Goal: Transaction & Acquisition: Book appointment/travel/reservation

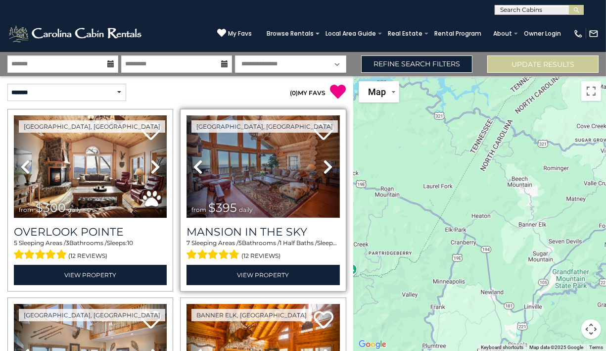
click at [259, 209] on img at bounding box center [262, 166] width 153 height 102
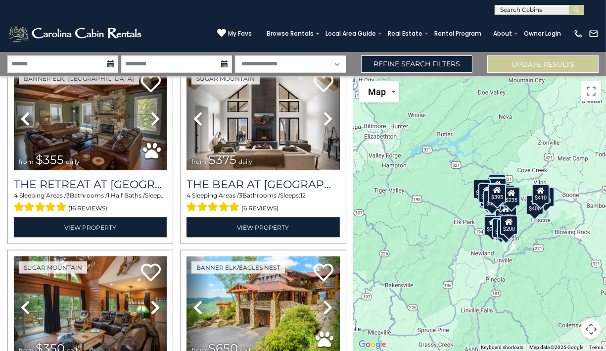
scroll to position [1401, 0]
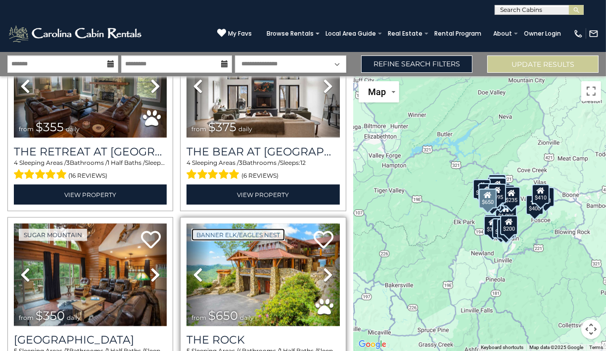
click at [267, 228] on link "Banner Elk/Eagles Nest" at bounding box center [237, 234] width 93 height 12
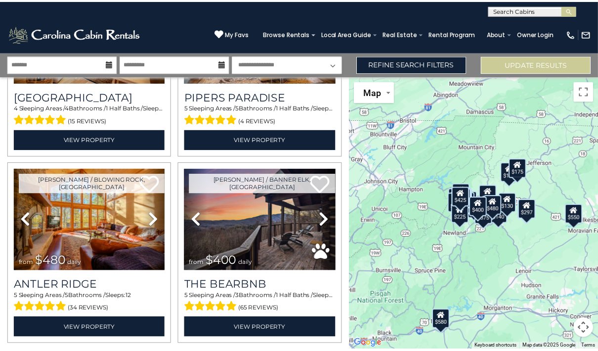
scroll to position [2615, 0]
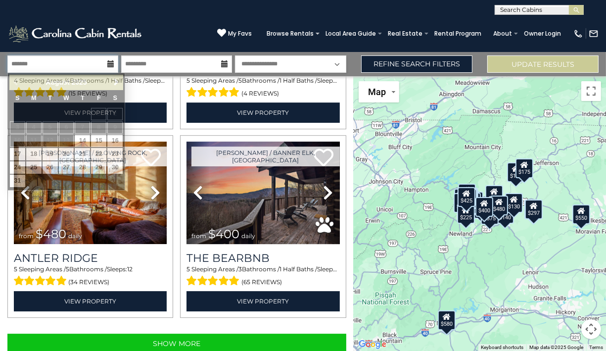
click at [99, 62] on input "text" at bounding box center [62, 63] width 111 height 17
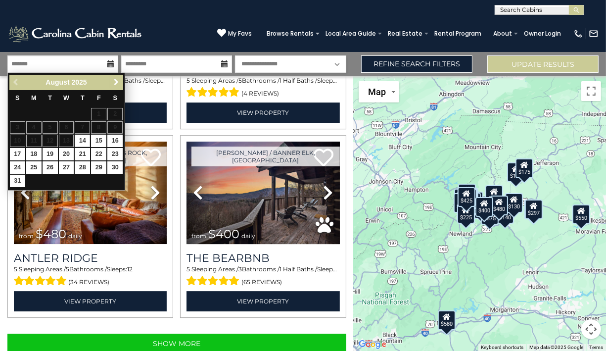
click at [113, 80] on span "Next" at bounding box center [116, 82] width 8 height 8
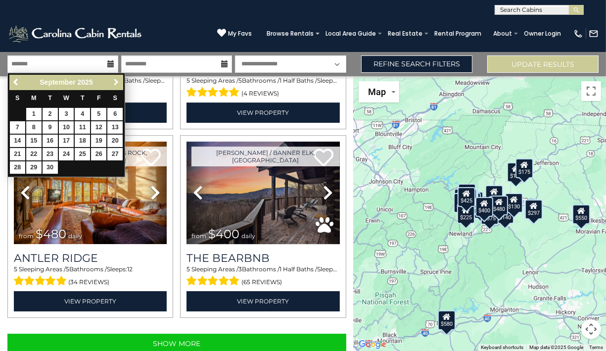
click at [113, 80] on span "Next" at bounding box center [116, 82] width 8 height 8
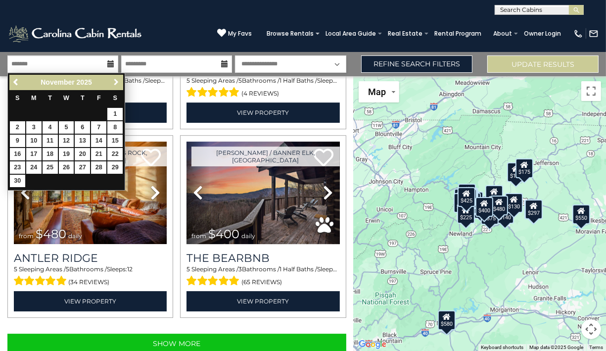
click at [113, 80] on span "Next" at bounding box center [116, 82] width 8 height 8
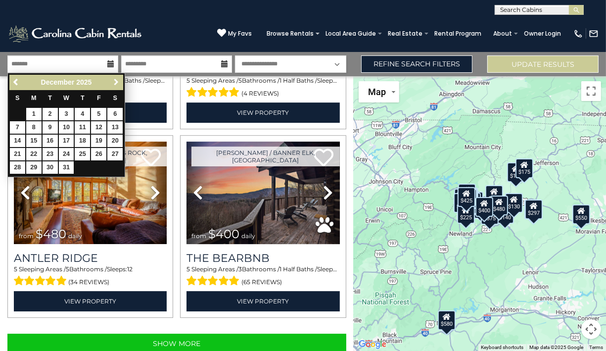
click at [113, 80] on span "Next" at bounding box center [116, 82] width 8 height 8
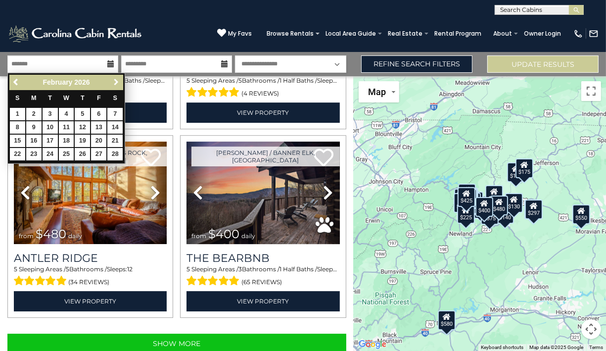
click at [113, 80] on span "Next" at bounding box center [116, 82] width 8 height 8
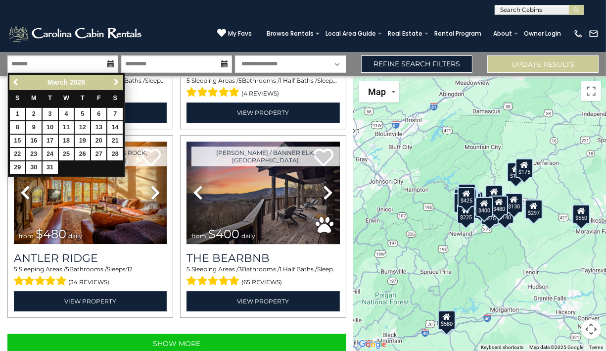
click at [113, 80] on span "Next" at bounding box center [116, 82] width 8 height 8
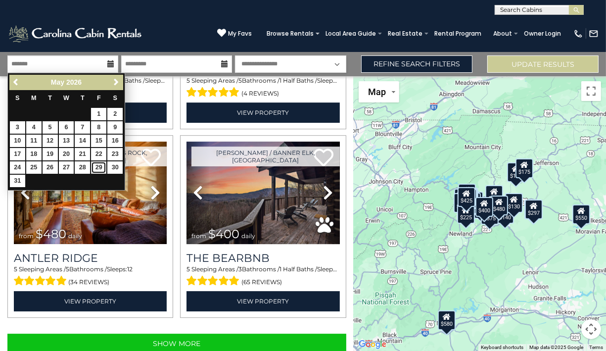
click at [102, 167] on link "29" at bounding box center [98, 167] width 15 height 12
type input "*******"
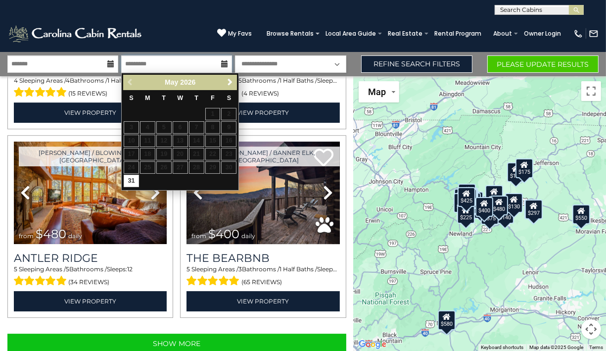
click at [161, 65] on input "text" at bounding box center [176, 63] width 111 height 17
click at [230, 81] on span "Next" at bounding box center [230, 82] width 8 height 8
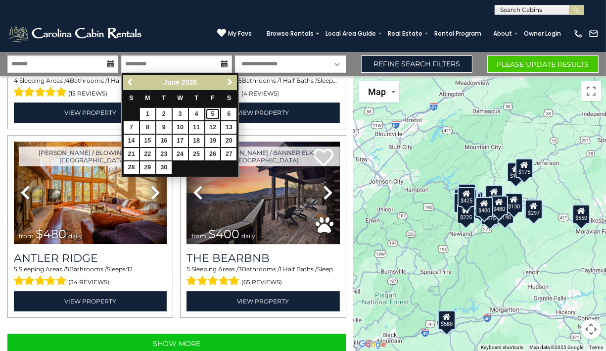
click at [214, 113] on link "5" at bounding box center [212, 114] width 15 height 12
type input "******"
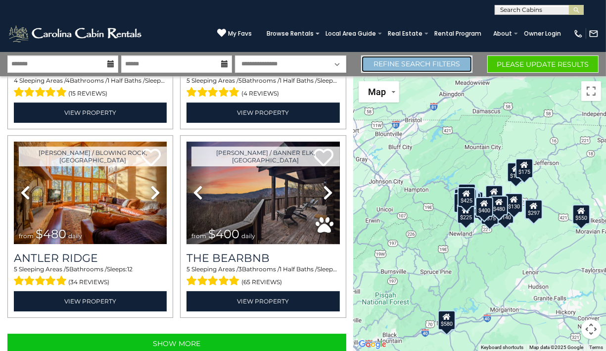
click at [401, 62] on link "Refine Search Filters" at bounding box center [416, 63] width 111 height 17
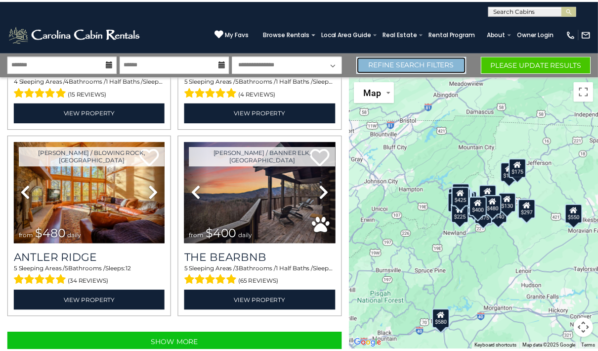
scroll to position [2594, 0]
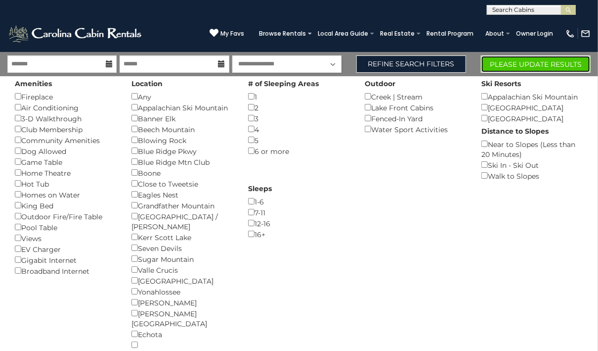
click at [515, 62] on button "Please Update Results" at bounding box center [536, 63] width 110 height 17
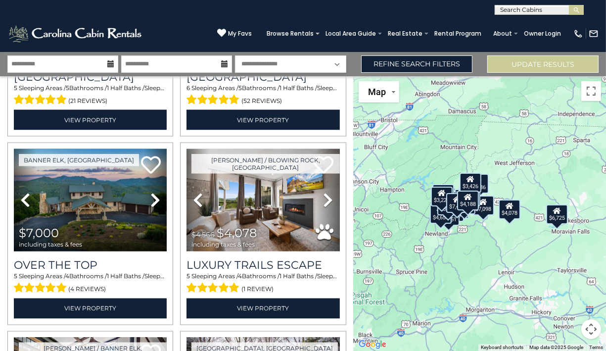
scroll to position [1474, 0]
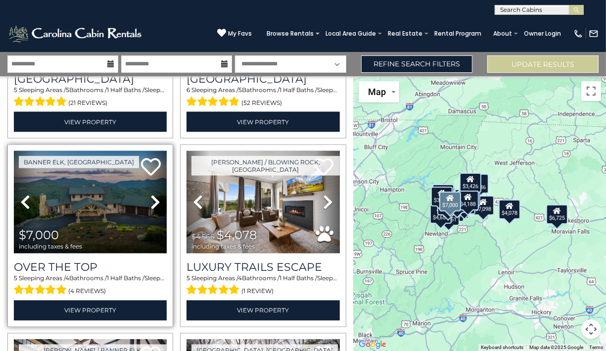
click at [153, 194] on icon at bounding box center [155, 202] width 10 height 16
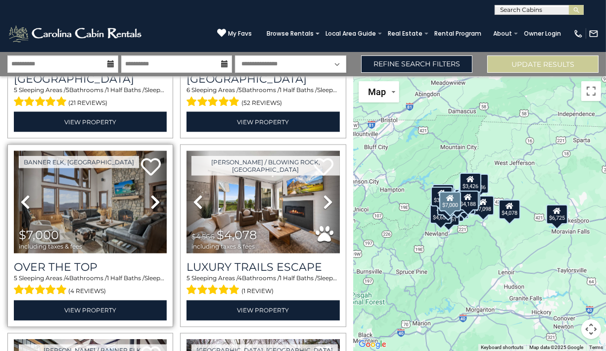
click at [153, 194] on icon at bounding box center [155, 202] width 10 height 16
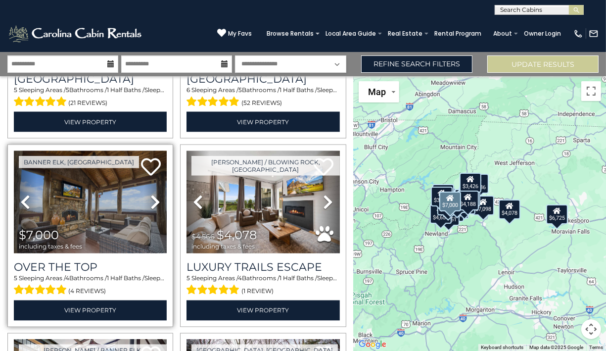
click at [153, 194] on icon at bounding box center [155, 202] width 10 height 16
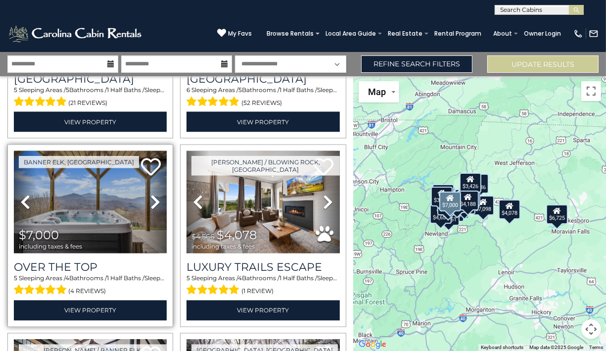
click at [153, 194] on icon at bounding box center [155, 202] width 10 height 16
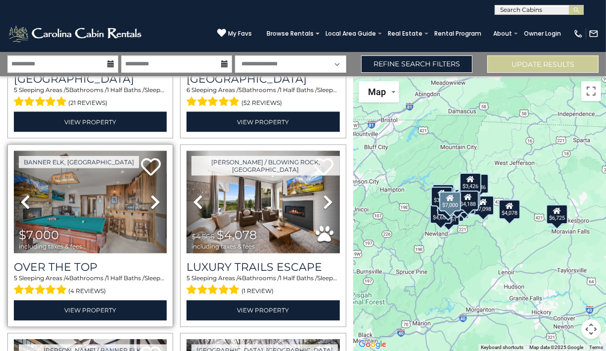
click at [153, 194] on icon at bounding box center [155, 202] width 10 height 16
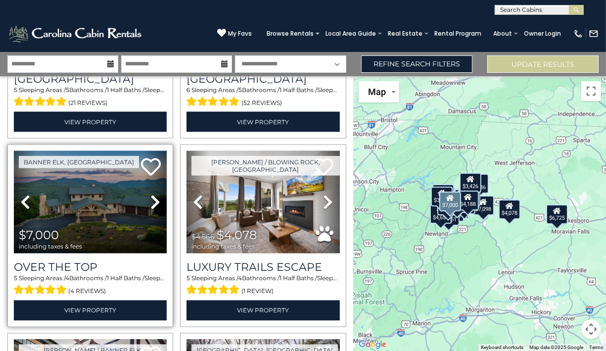
click at [153, 194] on icon at bounding box center [155, 202] width 10 height 16
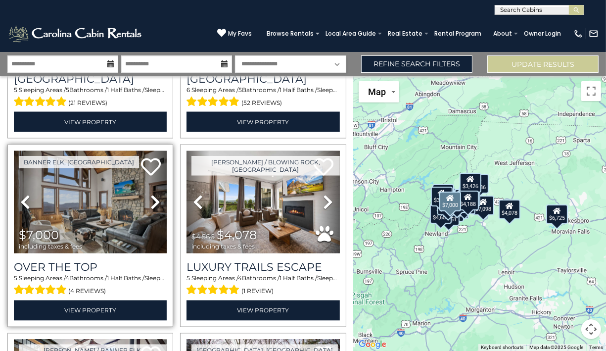
click at [153, 194] on icon at bounding box center [155, 202] width 10 height 16
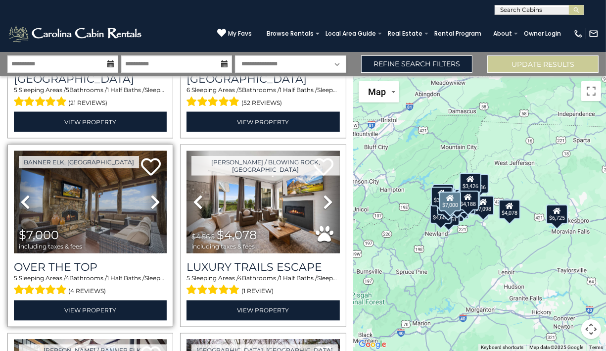
click at [153, 194] on icon at bounding box center [155, 202] width 10 height 16
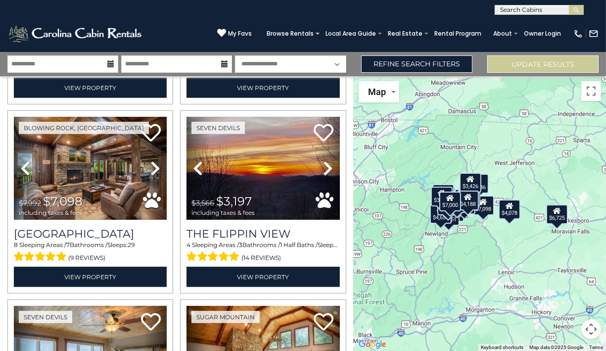
scroll to position [555, 0]
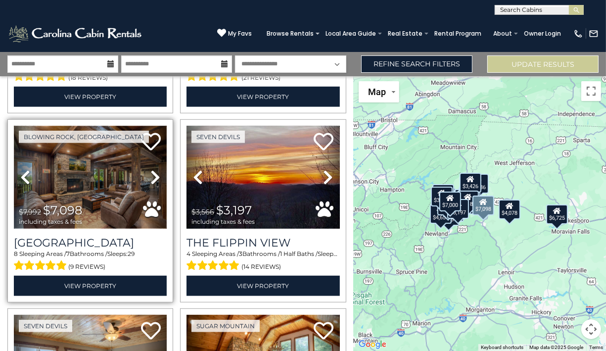
click at [107, 176] on img at bounding box center [90, 177] width 153 height 102
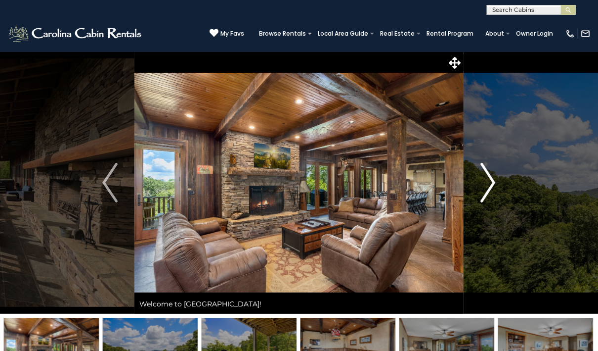
click at [505, 195] on button "Next" at bounding box center [488, 182] width 49 height 262
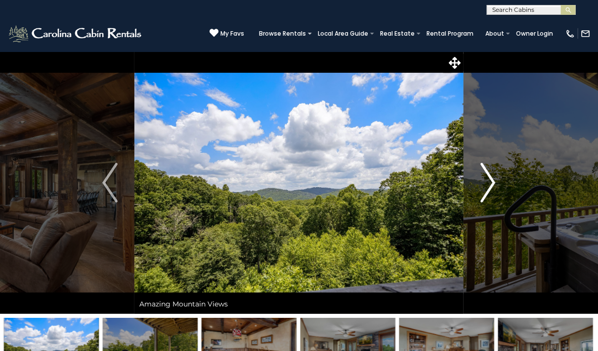
click at [497, 182] on button "Next" at bounding box center [488, 182] width 49 height 262
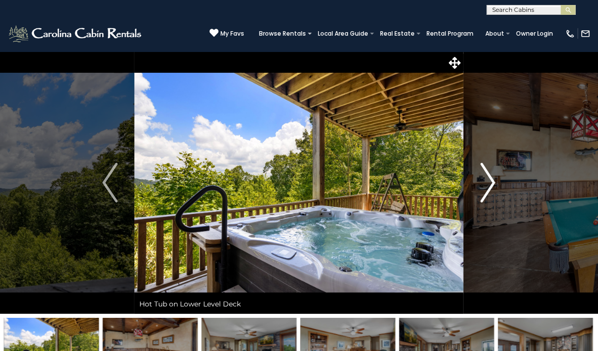
click at [497, 182] on button "Next" at bounding box center [488, 182] width 49 height 262
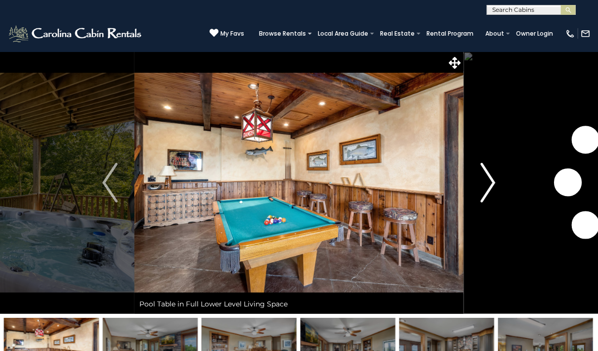
click at [497, 182] on button "Next" at bounding box center [488, 182] width 49 height 262
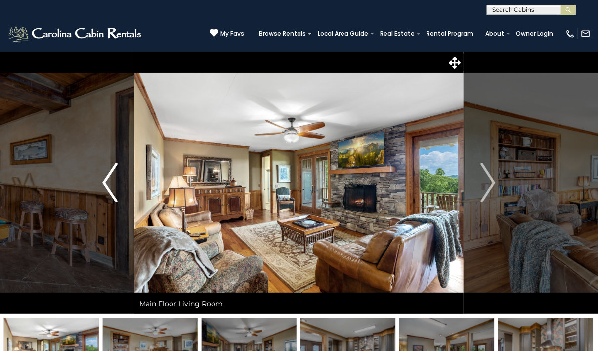
click at [108, 181] on img "Previous" at bounding box center [109, 183] width 15 height 40
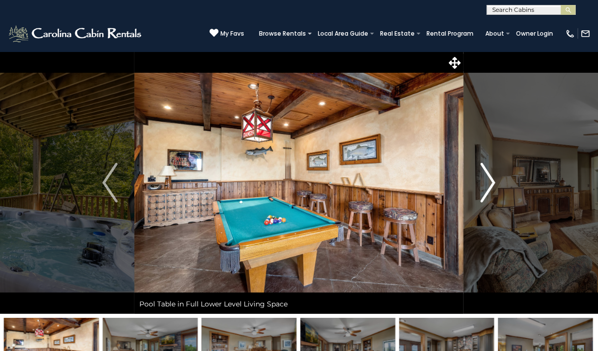
click at [492, 180] on img "Next" at bounding box center [488, 183] width 15 height 40
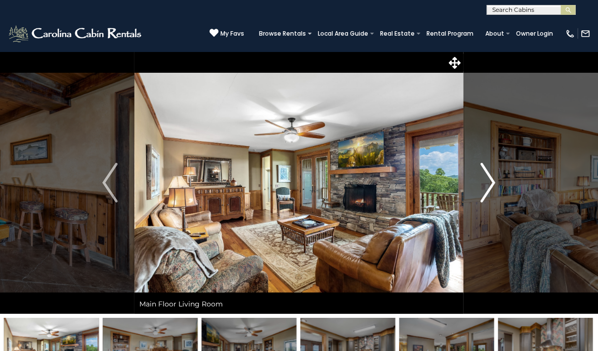
click at [492, 180] on img "Next" at bounding box center [488, 183] width 15 height 40
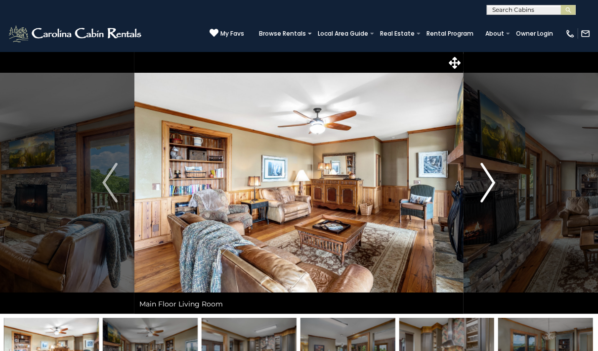
click at [492, 180] on img "Next" at bounding box center [488, 183] width 15 height 40
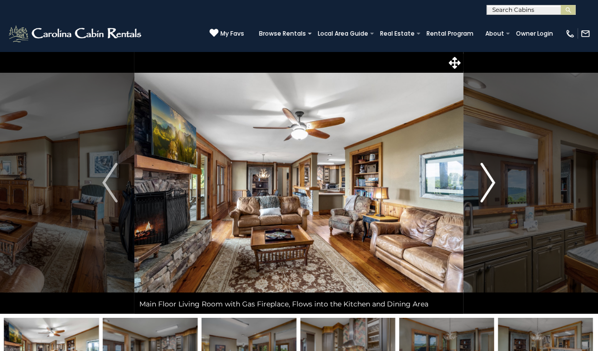
click at [492, 180] on img "Next" at bounding box center [488, 183] width 15 height 40
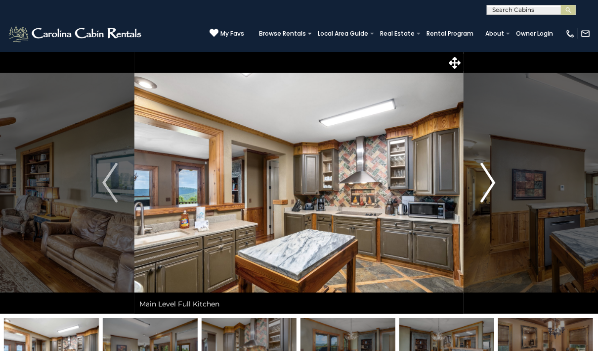
click at [492, 180] on img "Next" at bounding box center [488, 183] width 15 height 40
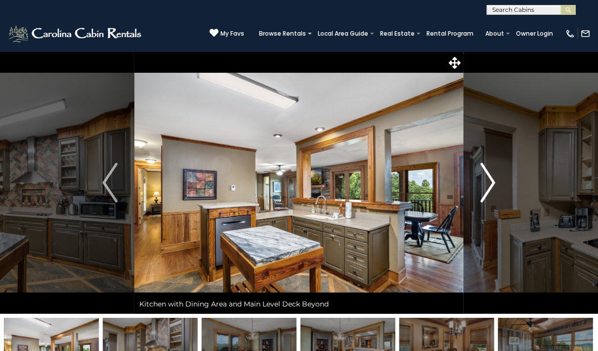
click at [492, 180] on img "Next" at bounding box center [488, 183] width 15 height 40
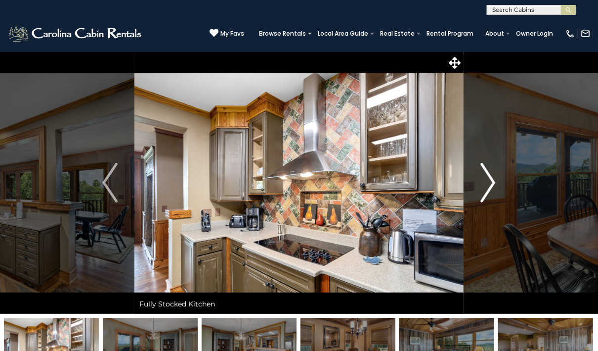
click at [492, 180] on img "Next" at bounding box center [488, 183] width 15 height 40
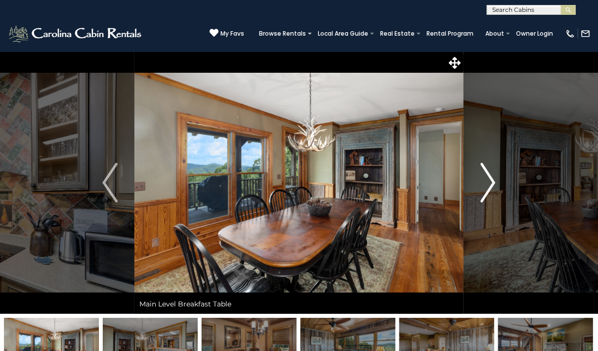
click at [492, 180] on img "Next" at bounding box center [488, 183] width 15 height 40
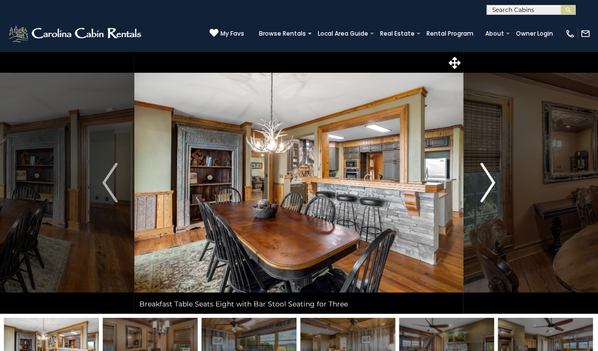
click at [492, 180] on img "Next" at bounding box center [488, 183] width 15 height 40
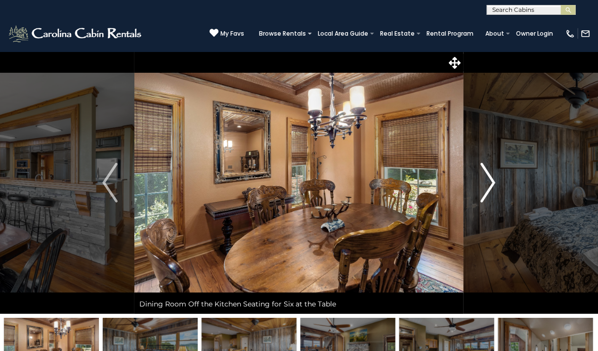
click at [492, 180] on img "Next" at bounding box center [488, 183] width 15 height 40
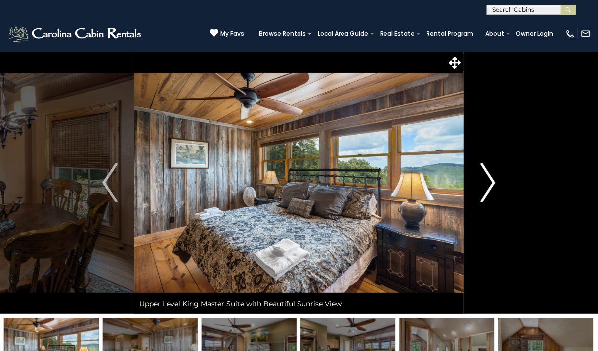
click at [492, 180] on img "Next" at bounding box center [488, 183] width 15 height 40
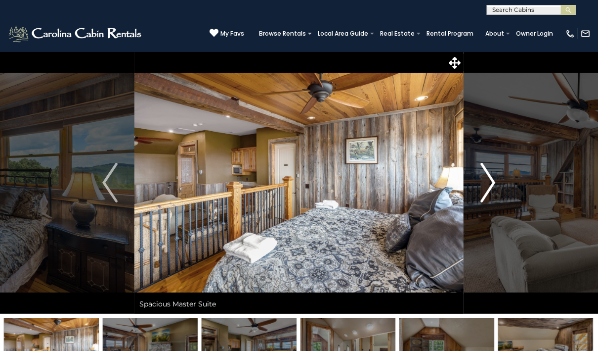
click at [492, 180] on img "Next" at bounding box center [488, 183] width 15 height 40
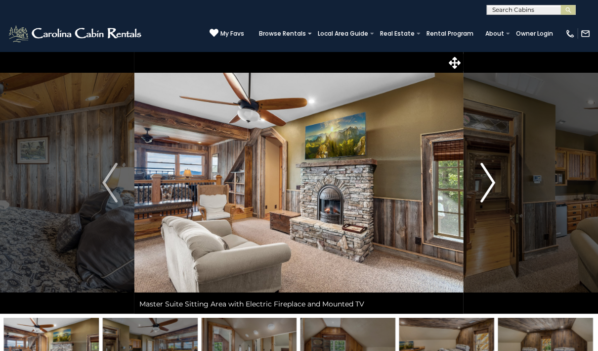
click at [492, 180] on img "Next" at bounding box center [488, 183] width 15 height 40
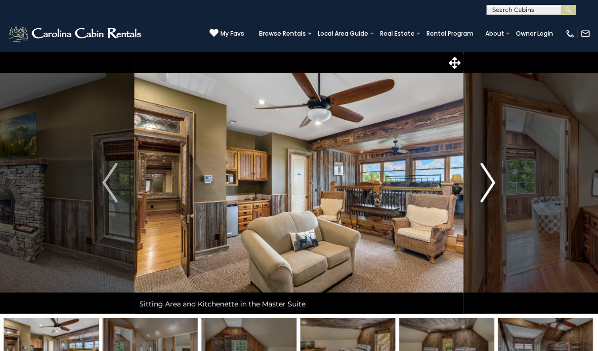
click at [492, 180] on img "Next" at bounding box center [488, 183] width 15 height 40
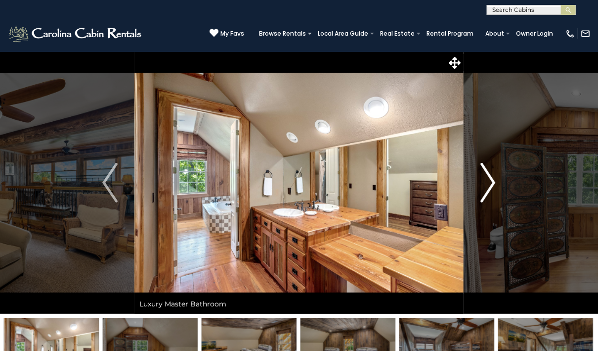
click at [492, 180] on img "Next" at bounding box center [488, 183] width 15 height 40
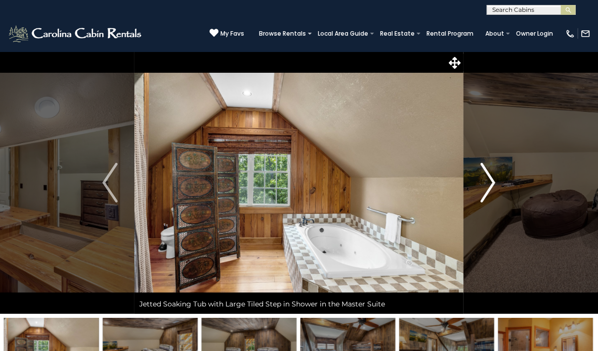
click at [492, 180] on img "Next" at bounding box center [488, 183] width 15 height 40
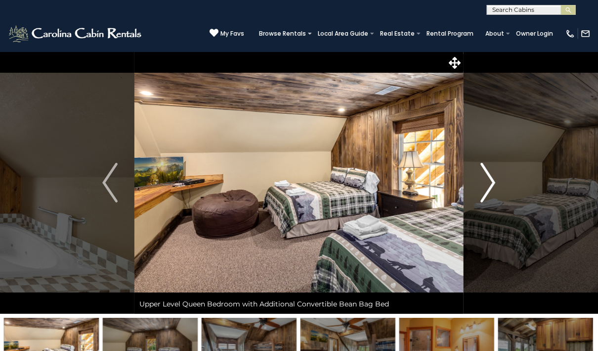
click at [492, 180] on img "Next" at bounding box center [488, 183] width 15 height 40
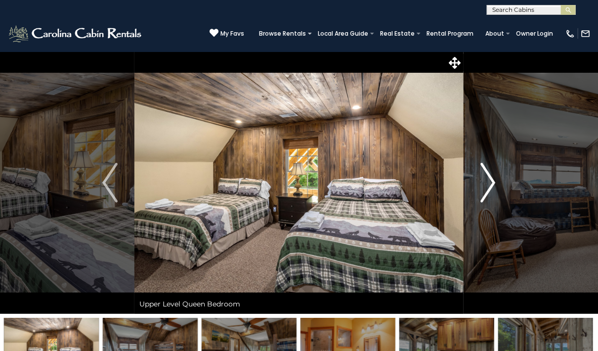
click at [492, 180] on img "Next" at bounding box center [488, 183] width 15 height 40
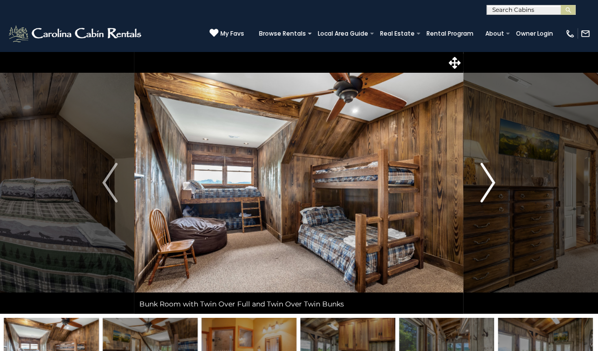
click at [492, 180] on img "Next" at bounding box center [488, 183] width 15 height 40
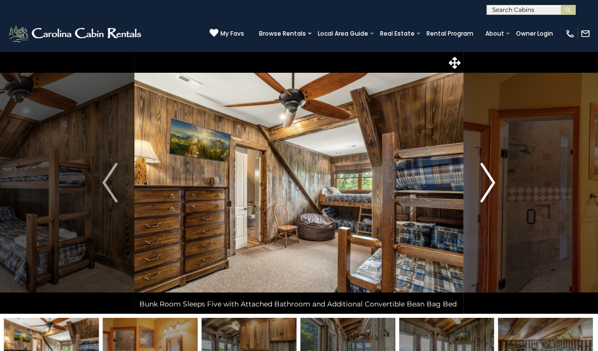
click at [492, 180] on img "Next" at bounding box center [488, 183] width 15 height 40
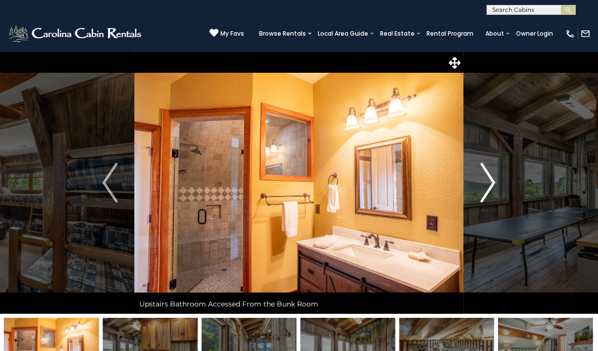
click at [492, 180] on img "Next" at bounding box center [488, 183] width 15 height 40
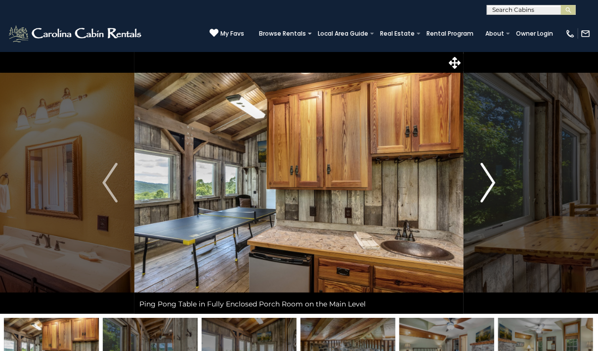
click at [492, 180] on img "Next" at bounding box center [488, 183] width 15 height 40
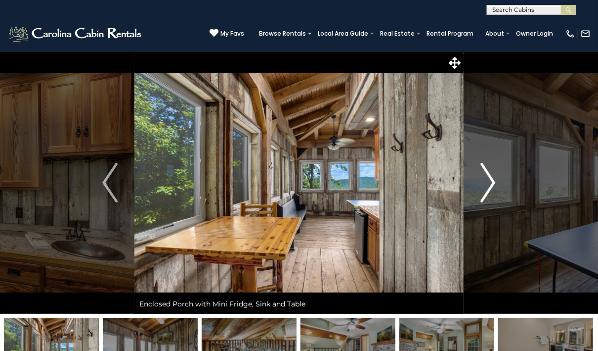
click at [492, 180] on img "Next" at bounding box center [488, 183] width 15 height 40
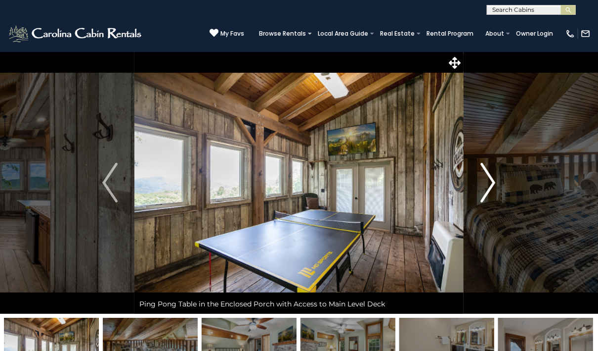
click at [492, 180] on img "Next" at bounding box center [488, 183] width 15 height 40
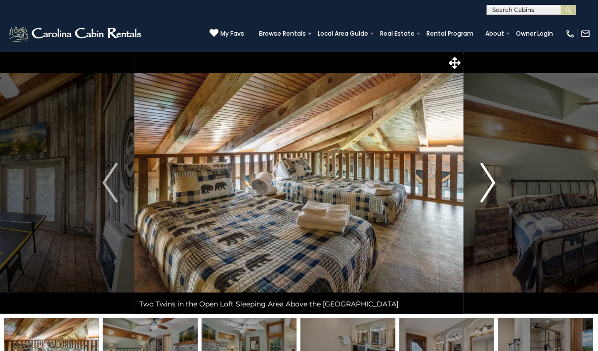
click at [492, 180] on img "Next" at bounding box center [488, 183] width 15 height 40
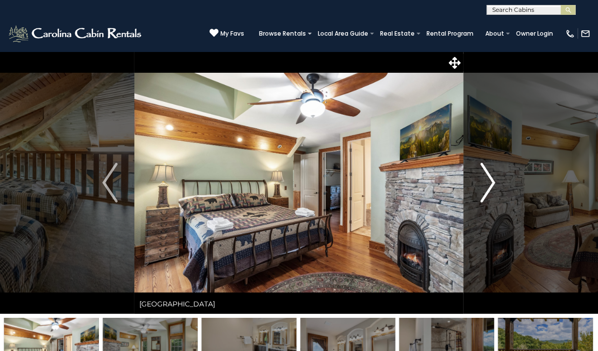
click at [492, 180] on img "Next" at bounding box center [488, 183] width 15 height 40
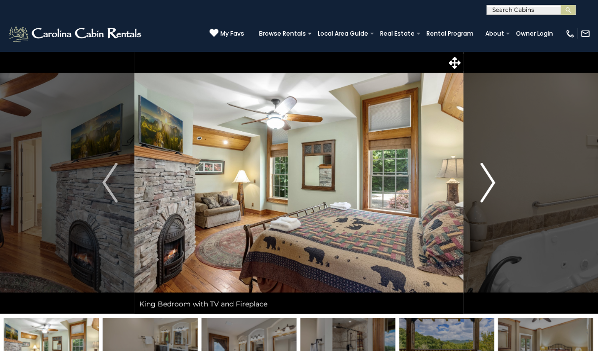
click at [492, 180] on img "Next" at bounding box center [488, 183] width 15 height 40
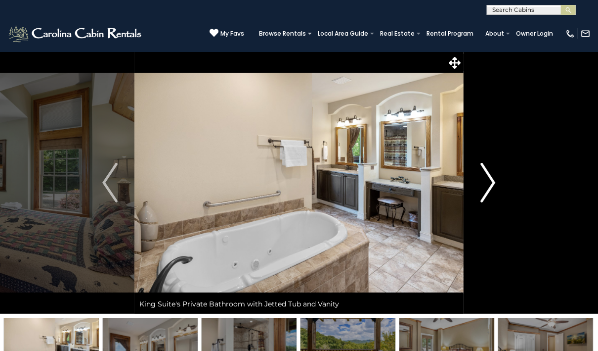
click at [492, 180] on img "Next" at bounding box center [488, 183] width 15 height 40
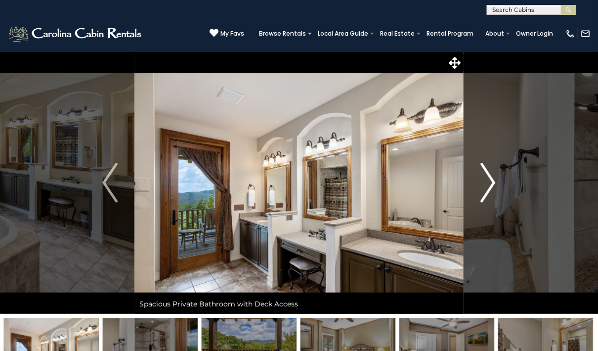
click at [492, 180] on img "Next" at bounding box center [488, 183] width 15 height 40
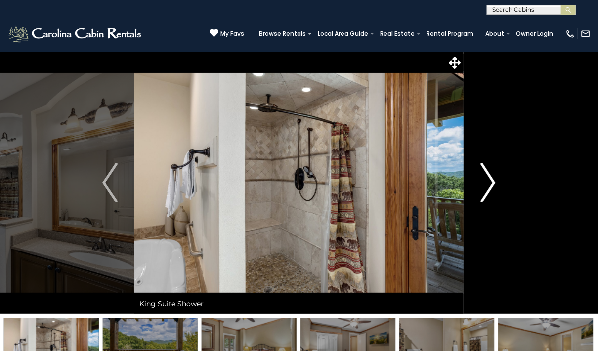
click at [492, 180] on img "Next" at bounding box center [488, 183] width 15 height 40
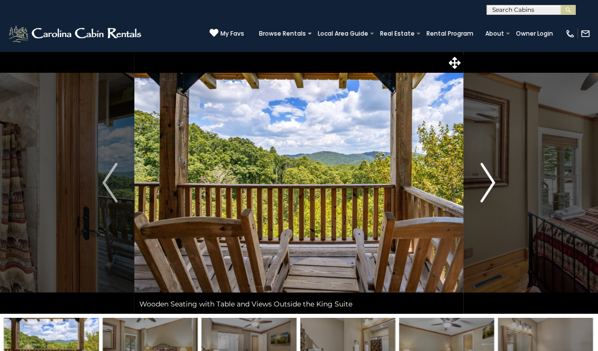
click at [492, 180] on img "Next" at bounding box center [488, 183] width 15 height 40
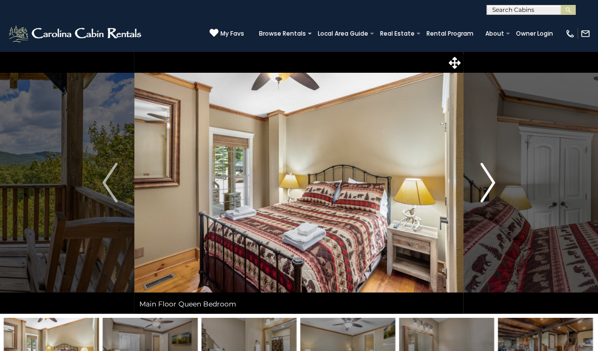
click at [492, 180] on img "Next" at bounding box center [488, 183] width 15 height 40
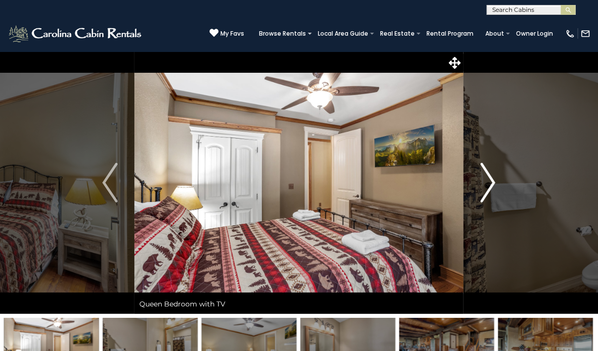
click at [492, 180] on img "Next" at bounding box center [488, 183] width 15 height 40
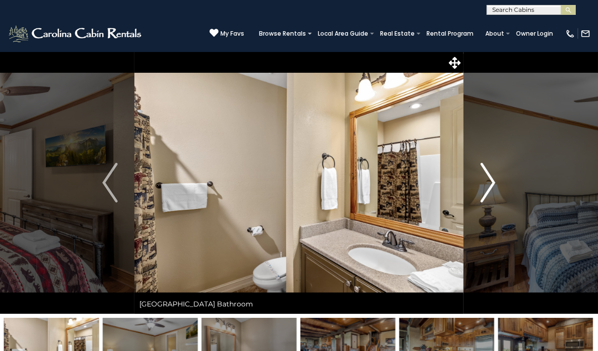
click at [492, 180] on img "Next" at bounding box center [488, 183] width 15 height 40
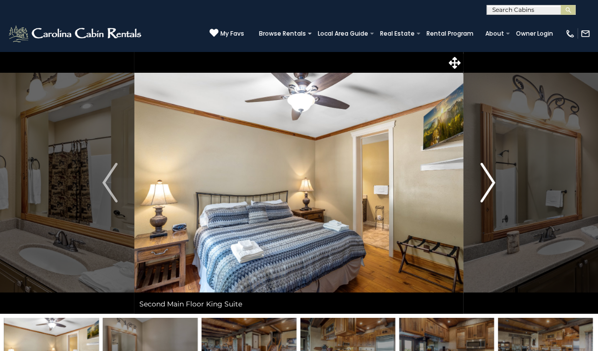
click at [492, 180] on img "Next" at bounding box center [488, 183] width 15 height 40
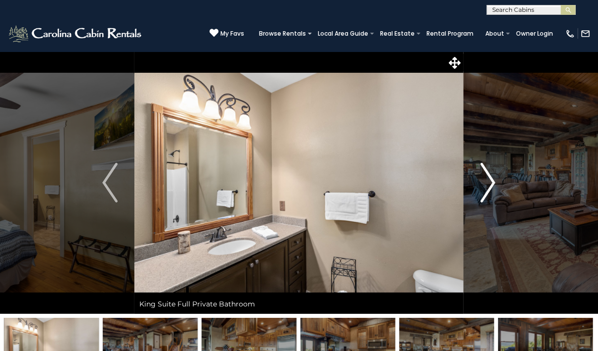
click at [492, 180] on img "Next" at bounding box center [488, 183] width 15 height 40
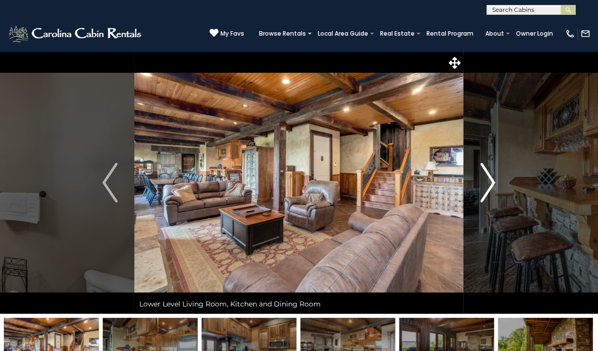
click at [492, 180] on img "Next" at bounding box center [488, 183] width 15 height 40
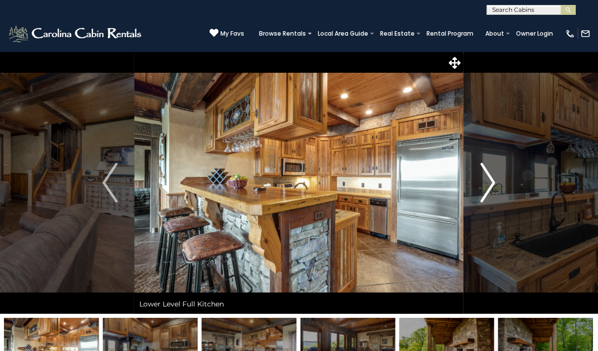
click at [492, 180] on img "Next" at bounding box center [488, 183] width 15 height 40
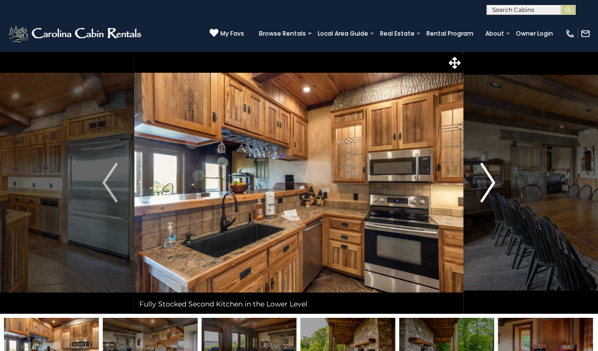
click at [492, 180] on img "Next" at bounding box center [488, 183] width 15 height 40
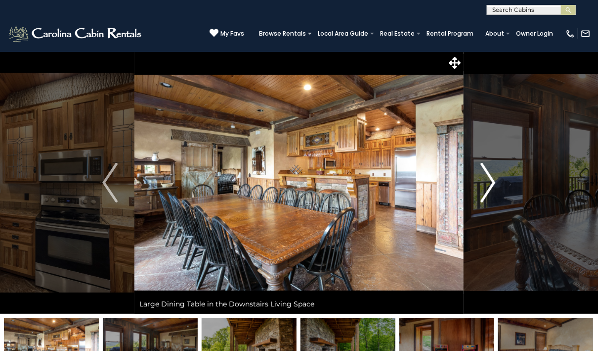
click at [492, 180] on img "Next" at bounding box center [488, 183] width 15 height 40
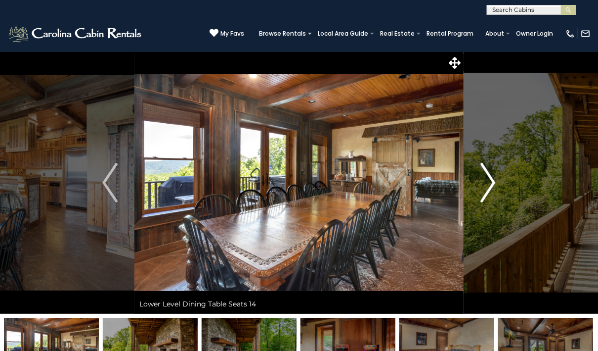
click at [492, 180] on img "Next" at bounding box center [488, 183] width 15 height 40
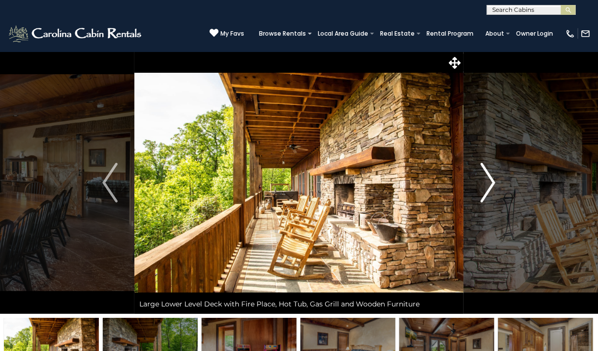
click at [492, 180] on img "Next" at bounding box center [488, 183] width 15 height 40
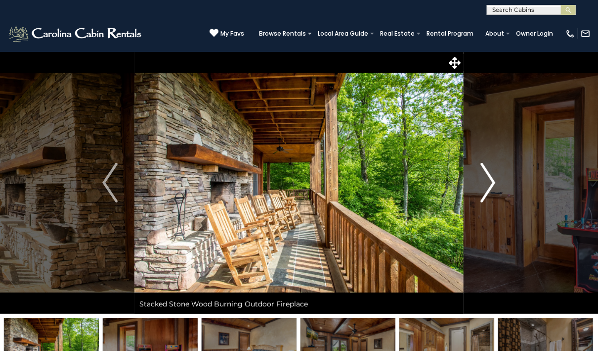
click at [492, 180] on img "Next" at bounding box center [488, 183] width 15 height 40
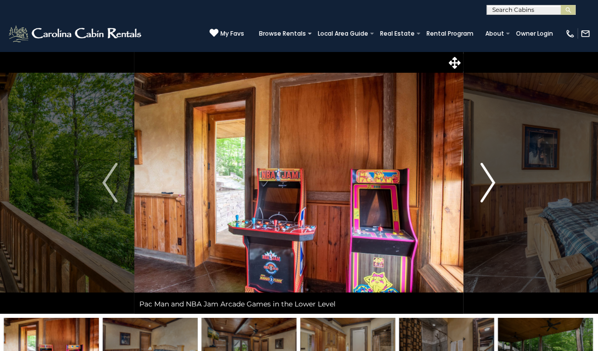
click at [492, 180] on img "Next" at bounding box center [488, 183] width 15 height 40
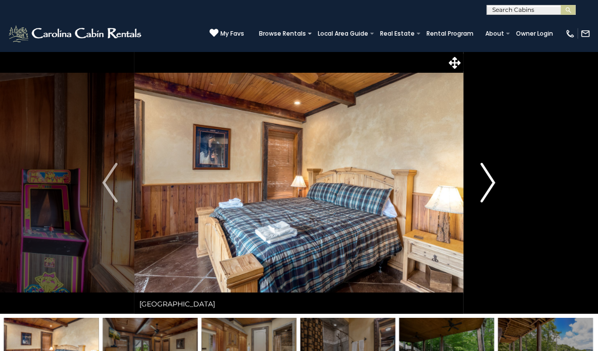
click at [492, 180] on img "Next" at bounding box center [488, 183] width 15 height 40
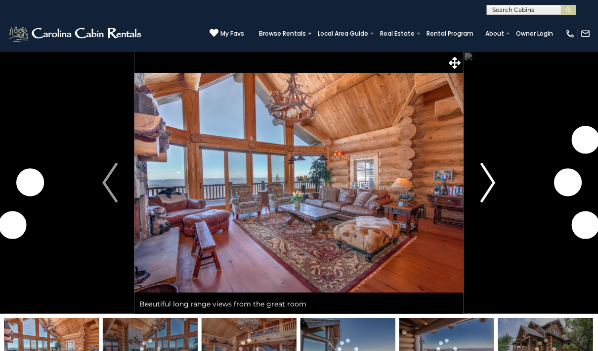
click at [494, 180] on img "Next" at bounding box center [488, 183] width 15 height 40
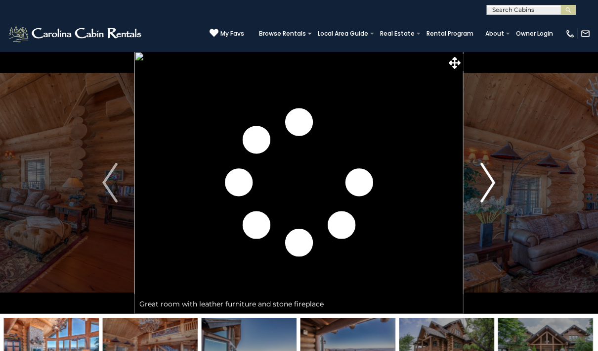
click at [494, 180] on img "Next" at bounding box center [488, 183] width 15 height 40
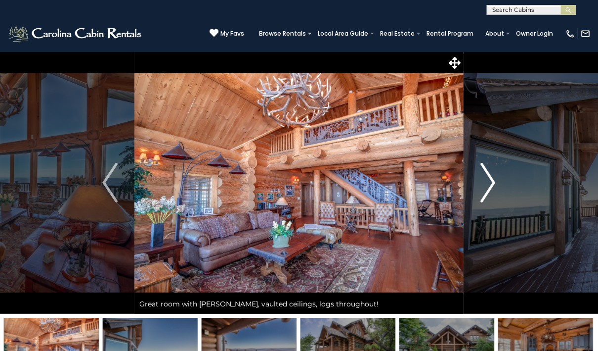
click at [494, 180] on img "Next" at bounding box center [488, 183] width 15 height 40
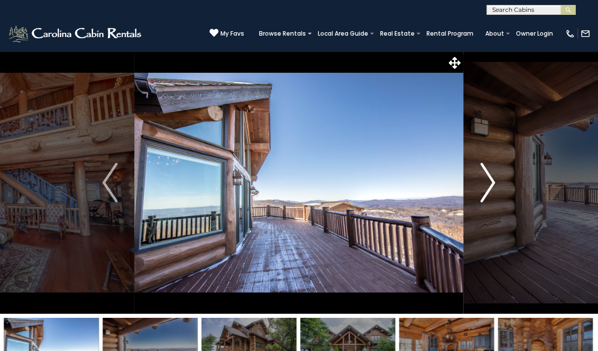
click at [494, 180] on img "Next" at bounding box center [488, 183] width 15 height 40
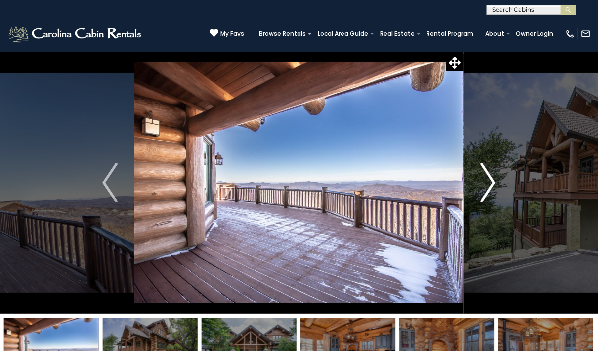
click at [494, 180] on img "Next" at bounding box center [488, 183] width 15 height 40
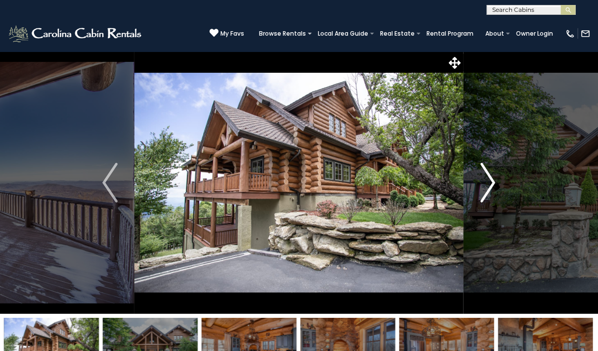
click at [494, 180] on img "Next" at bounding box center [488, 183] width 15 height 40
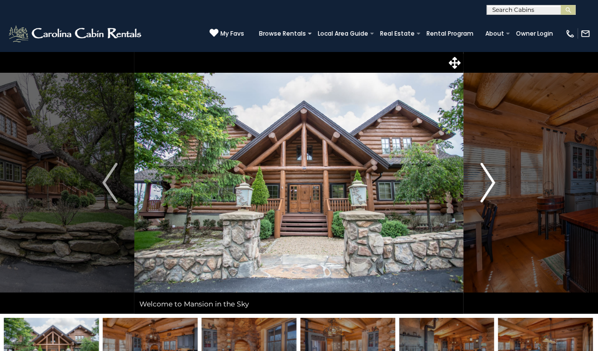
click at [494, 180] on img "Next" at bounding box center [488, 183] width 15 height 40
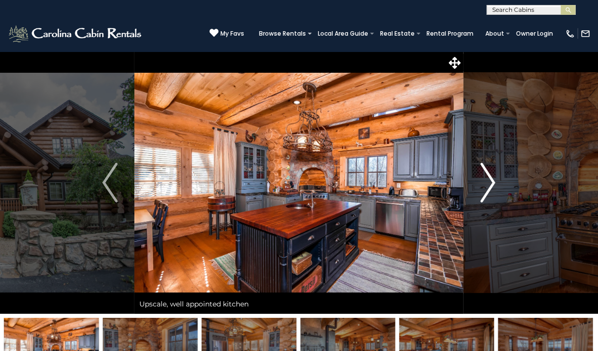
click at [494, 180] on img "Next" at bounding box center [488, 183] width 15 height 40
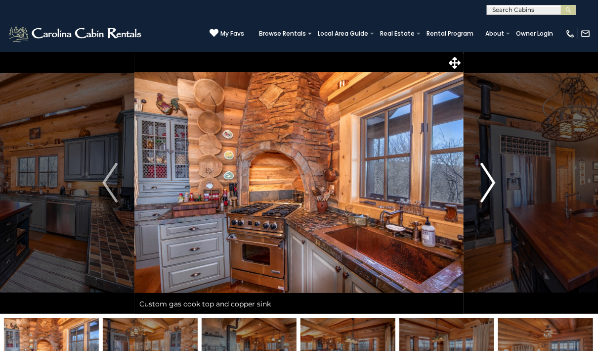
click at [494, 180] on img "Next" at bounding box center [488, 183] width 15 height 40
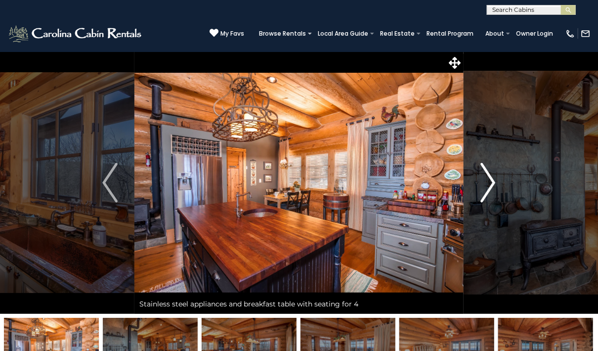
click at [494, 180] on img "Next" at bounding box center [488, 183] width 15 height 40
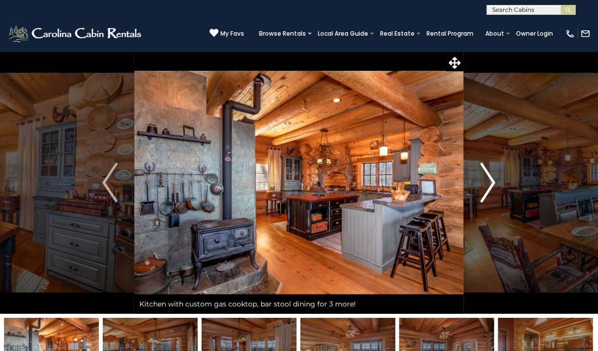
click at [494, 180] on img "Next" at bounding box center [488, 183] width 15 height 40
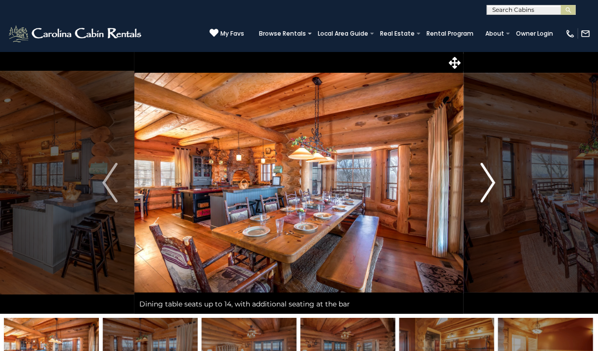
click at [494, 180] on img "Next" at bounding box center [488, 183] width 15 height 40
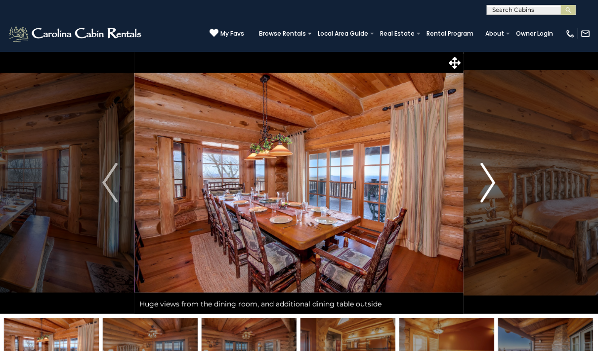
click at [494, 180] on img "Next" at bounding box center [488, 183] width 15 height 40
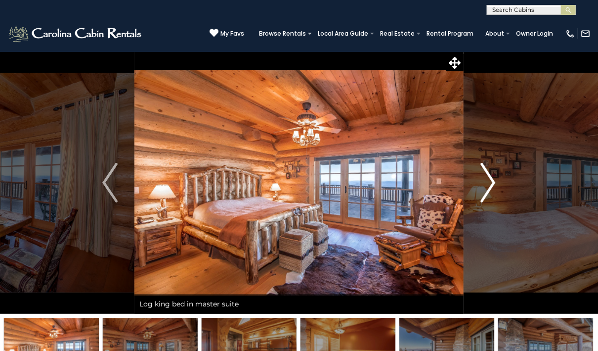
click at [494, 180] on img "Next" at bounding box center [488, 183] width 15 height 40
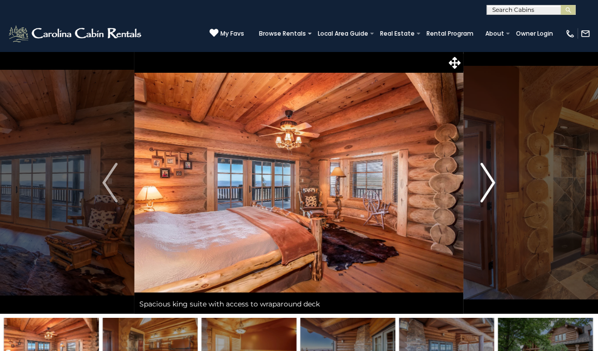
click at [494, 180] on img "Next" at bounding box center [488, 183] width 15 height 40
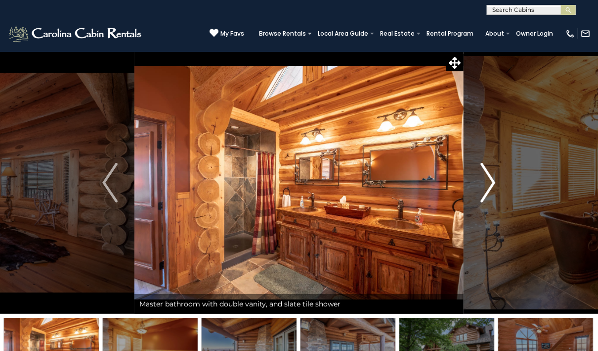
click at [494, 180] on img "Next" at bounding box center [488, 183] width 15 height 40
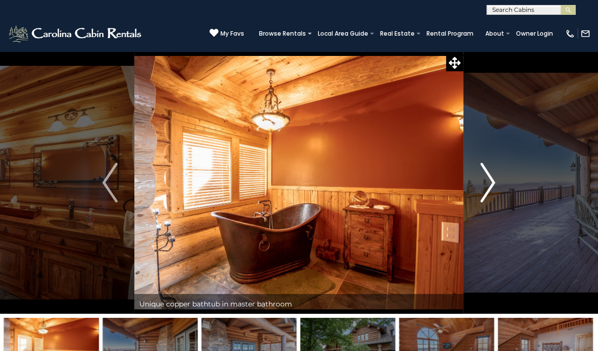
click at [494, 180] on img "Next" at bounding box center [488, 183] width 15 height 40
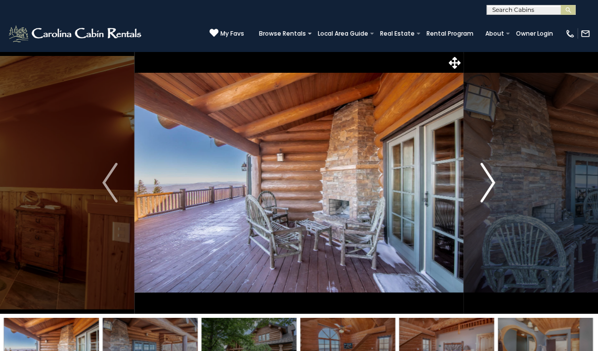
click at [494, 180] on img "Next" at bounding box center [488, 183] width 15 height 40
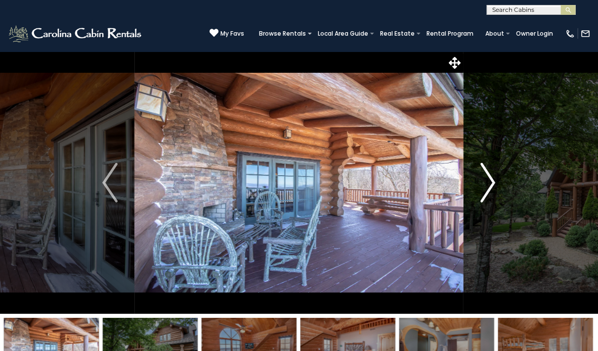
click at [494, 180] on img "Next" at bounding box center [488, 183] width 15 height 40
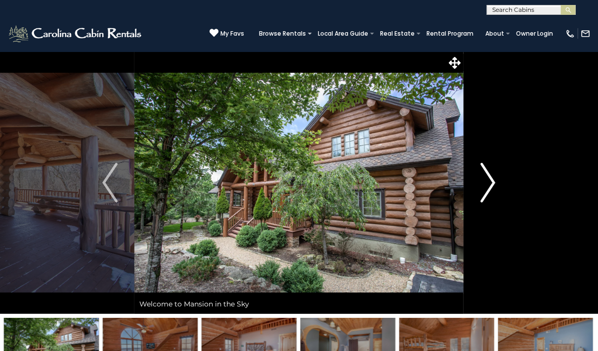
click at [494, 180] on img "Next" at bounding box center [488, 183] width 15 height 40
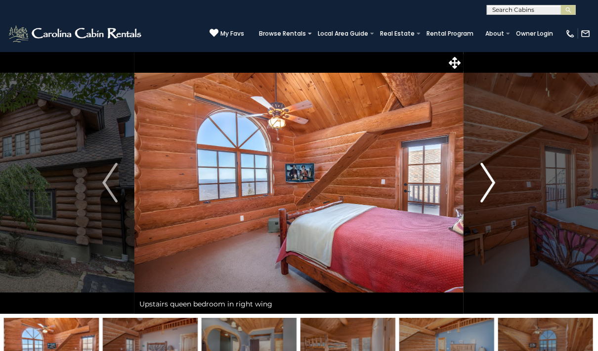
click at [486, 181] on img "Next" at bounding box center [488, 183] width 15 height 40
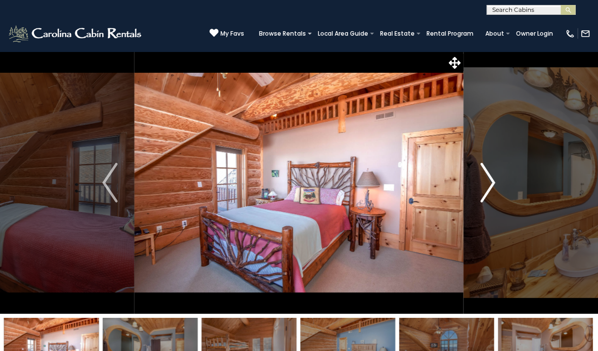
click at [486, 181] on img "Next" at bounding box center [488, 183] width 15 height 40
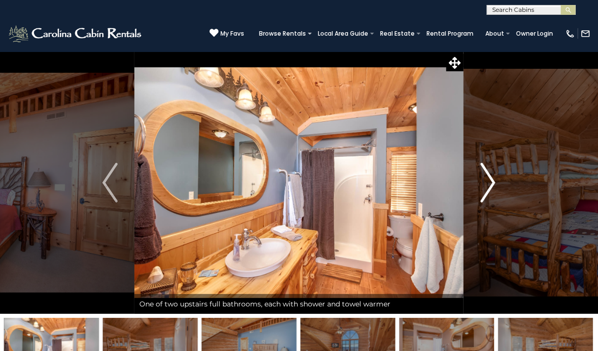
click at [486, 181] on img "Next" at bounding box center [488, 183] width 15 height 40
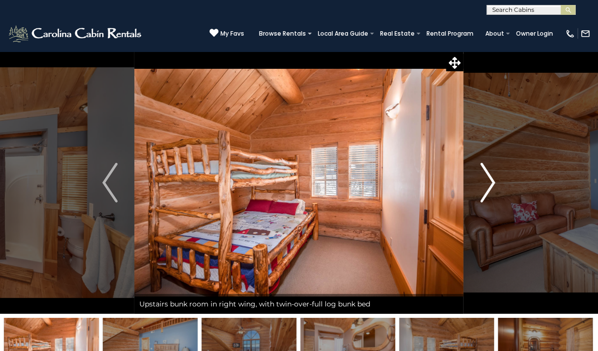
click at [486, 181] on img "Next" at bounding box center [488, 183] width 15 height 40
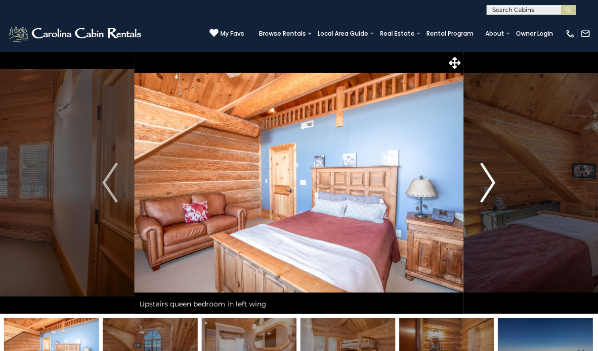
click at [486, 181] on img "Next" at bounding box center [488, 183] width 15 height 40
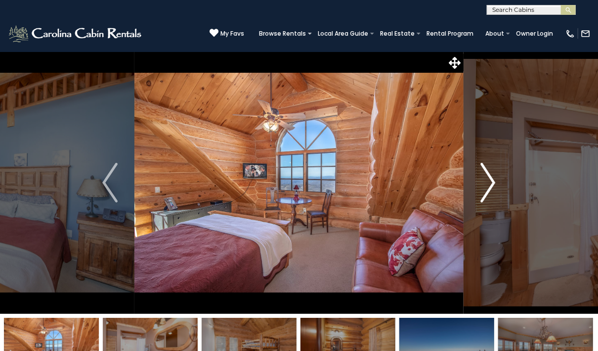
click at [486, 181] on img "Next" at bounding box center [488, 183] width 15 height 40
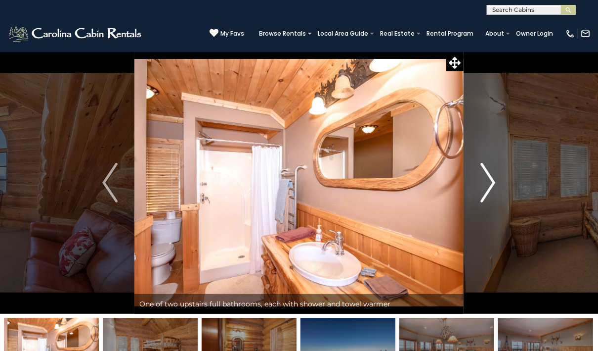
click at [486, 181] on img "Next" at bounding box center [488, 183] width 15 height 40
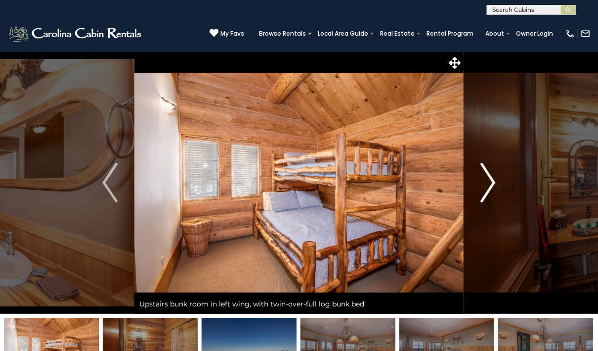
click at [486, 181] on img "Next" at bounding box center [488, 183] width 15 height 40
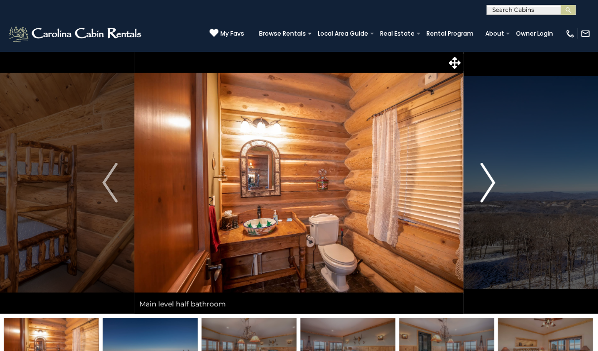
click at [486, 181] on img "Next" at bounding box center [488, 183] width 15 height 40
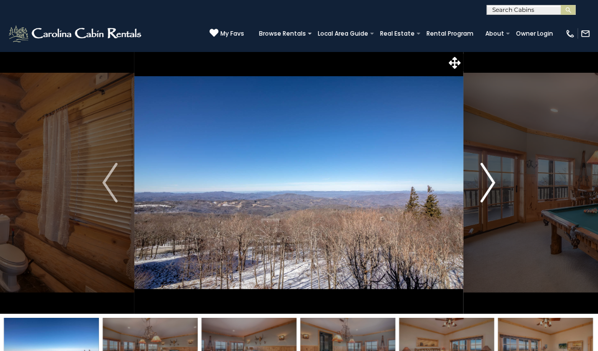
click at [486, 181] on img "Next" at bounding box center [488, 183] width 15 height 40
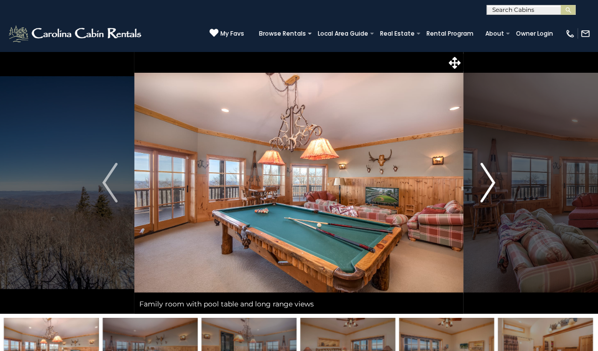
click at [486, 181] on img "Next" at bounding box center [488, 183] width 15 height 40
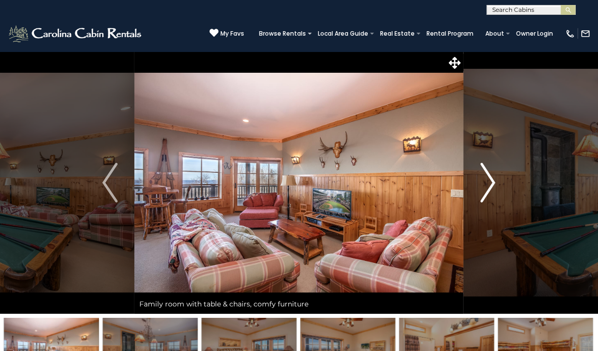
click at [486, 181] on img "Next" at bounding box center [488, 183] width 15 height 40
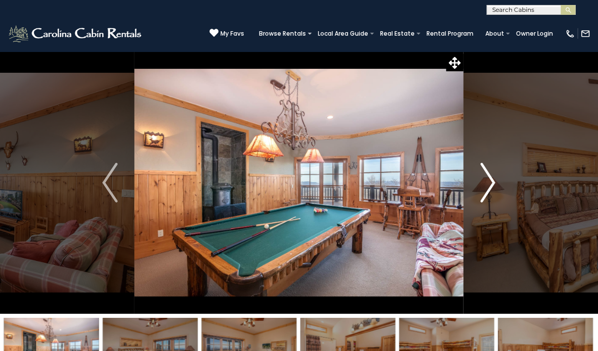
click at [486, 181] on img "Next" at bounding box center [488, 183] width 15 height 40
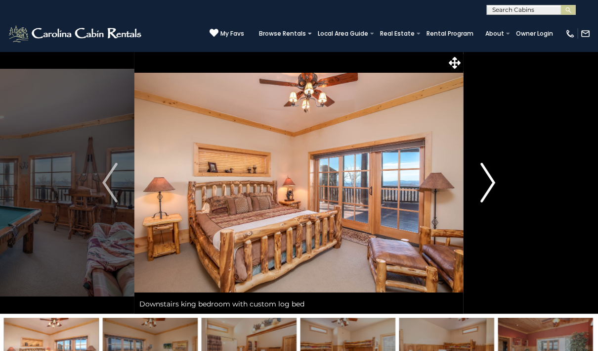
click at [486, 181] on img "Next" at bounding box center [488, 183] width 15 height 40
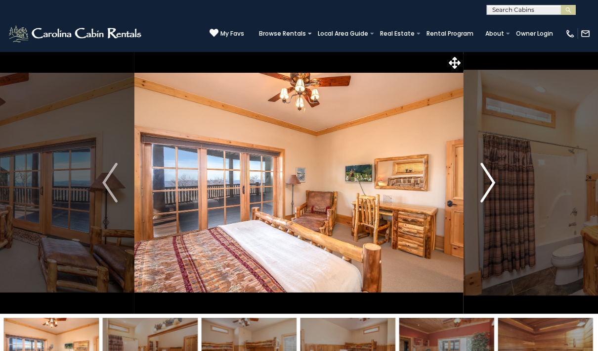
click at [486, 181] on img "Next" at bounding box center [488, 183] width 15 height 40
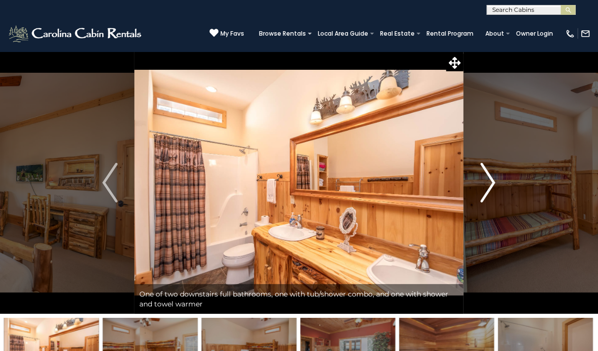
click at [486, 181] on img "Next" at bounding box center [488, 183] width 15 height 40
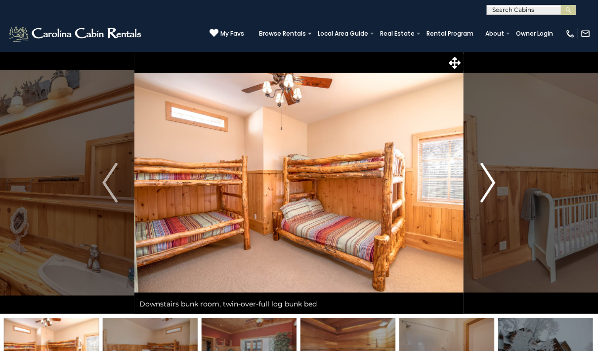
click at [486, 181] on img "Next" at bounding box center [488, 183] width 15 height 40
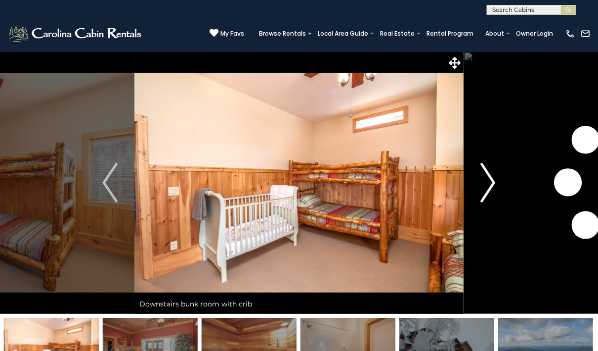
click at [486, 181] on img "Next" at bounding box center [488, 183] width 15 height 40
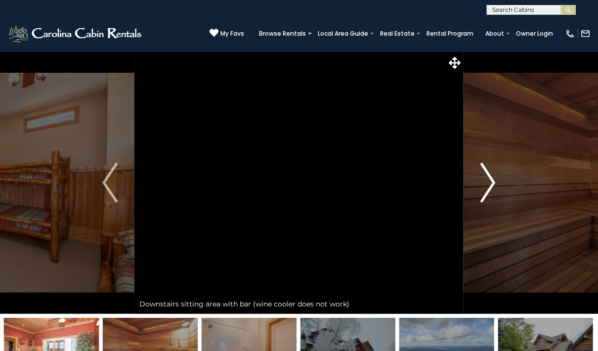
click at [486, 181] on img "Next" at bounding box center [488, 183] width 15 height 40
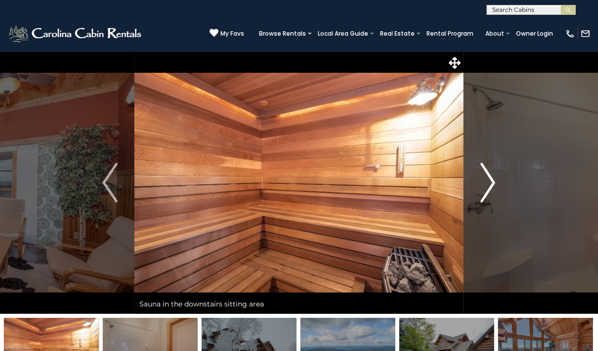
click at [486, 181] on img "Next" at bounding box center [488, 183] width 15 height 40
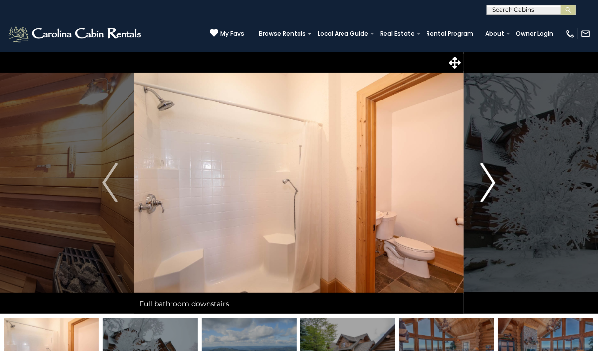
click at [486, 181] on img "Next" at bounding box center [488, 183] width 15 height 40
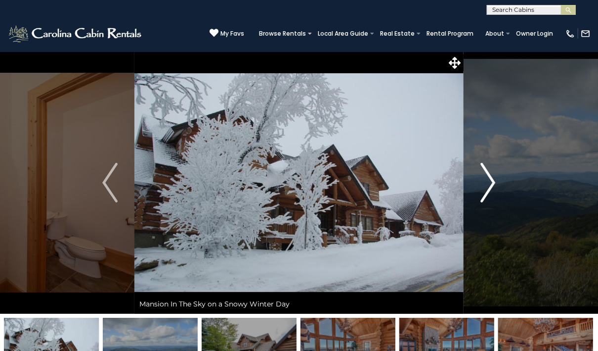
click at [486, 181] on img "Next" at bounding box center [488, 183] width 15 height 40
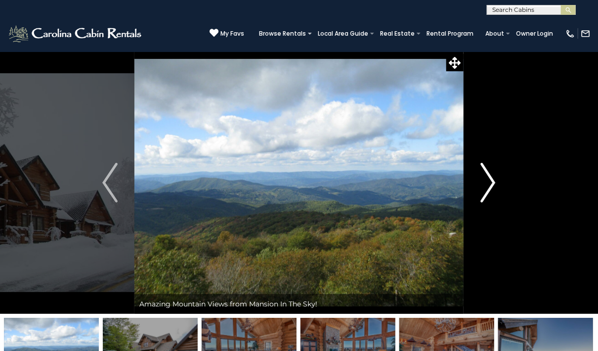
click at [486, 181] on img "Next" at bounding box center [488, 183] width 15 height 40
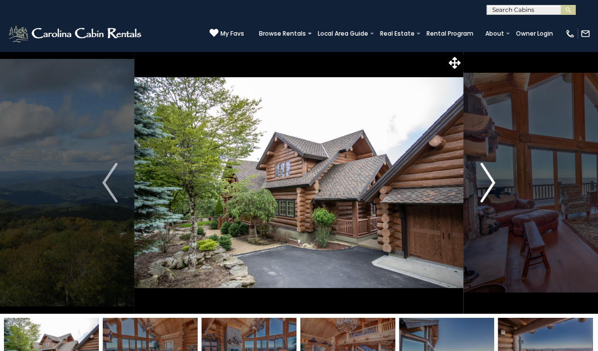
click at [486, 181] on img "Next" at bounding box center [488, 183] width 15 height 40
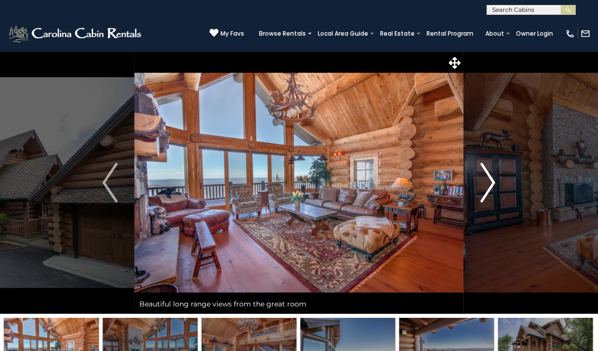
click at [486, 181] on img "Next" at bounding box center [488, 183] width 15 height 40
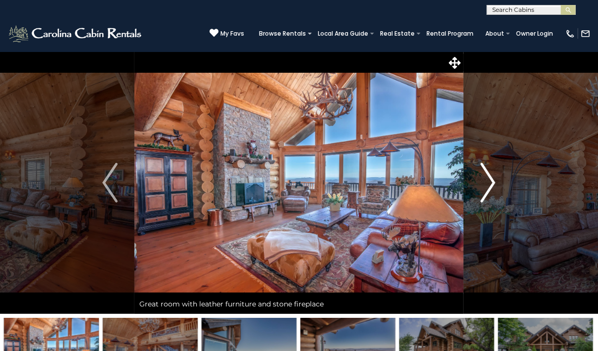
click at [486, 181] on img "Next" at bounding box center [488, 183] width 15 height 40
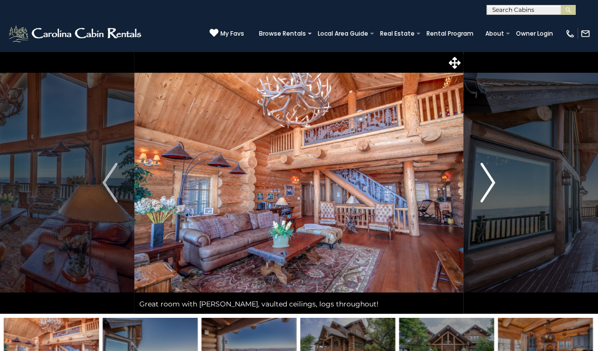
click at [486, 181] on img "Next" at bounding box center [488, 183] width 15 height 40
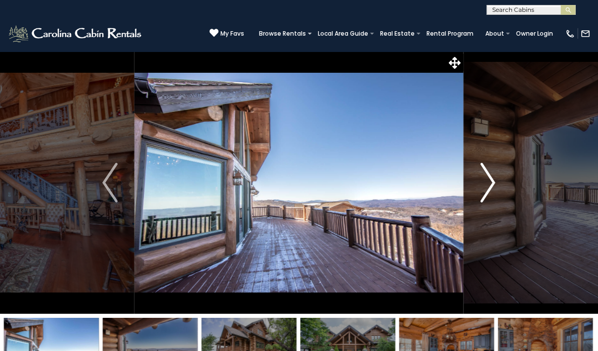
click at [486, 181] on img "Next" at bounding box center [488, 183] width 15 height 40
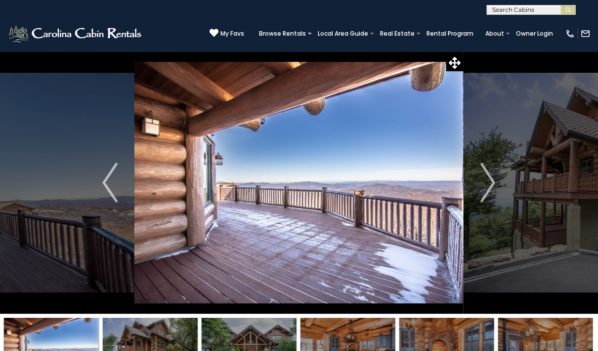
drag, startPoint x: 453, startPoint y: 65, endPoint x: 388, endPoint y: 122, distance: 86.2
click at [388, 122] on img at bounding box center [299, 182] width 329 height 262
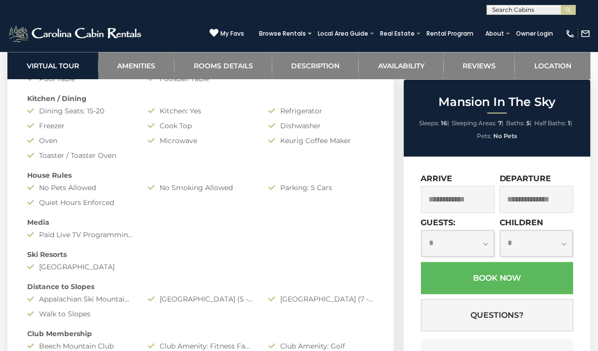
scroll to position [903, 0]
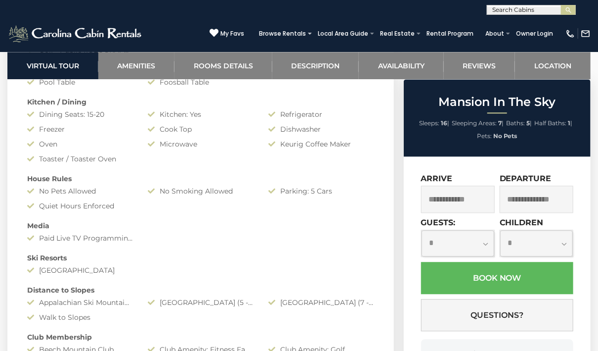
click at [487, 243] on select "**********" at bounding box center [458, 243] width 73 height 26
select select "**"
click at [422, 230] on select "**********" at bounding box center [458, 243] width 73 height 26
click at [443, 197] on input "text" at bounding box center [458, 198] width 74 height 27
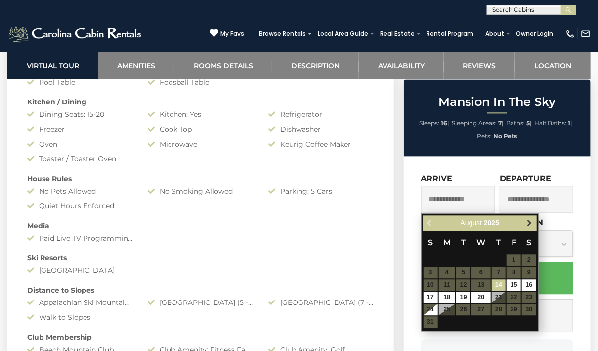
click at [526, 221] on span "Next" at bounding box center [530, 223] width 8 height 8
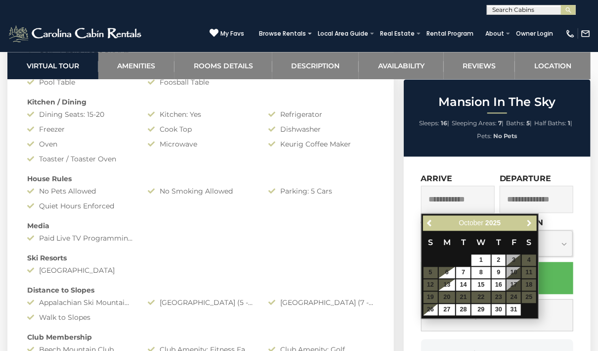
click at [526, 221] on span "Next" at bounding box center [530, 223] width 8 height 8
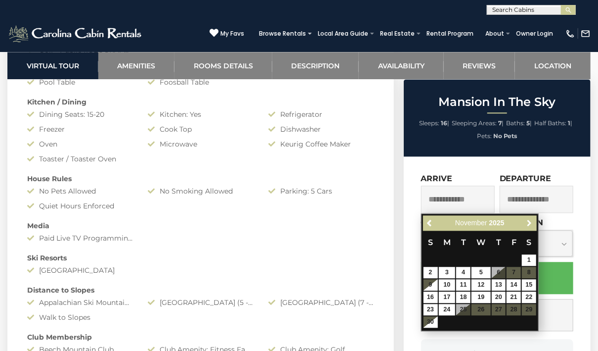
click at [526, 221] on span "Next" at bounding box center [530, 223] width 8 height 8
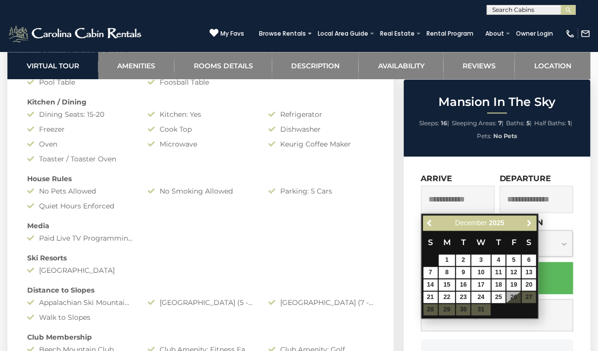
click at [526, 221] on span "Next" at bounding box center [530, 223] width 8 height 8
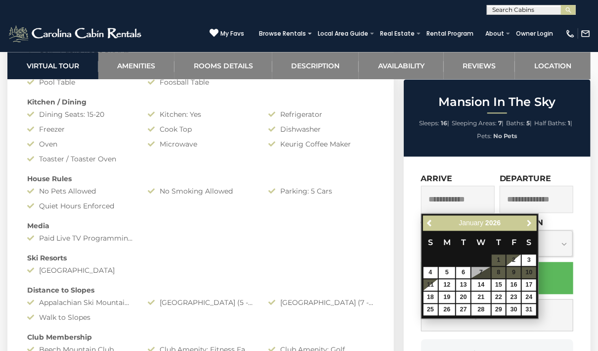
click at [526, 221] on span "Next" at bounding box center [530, 223] width 8 height 8
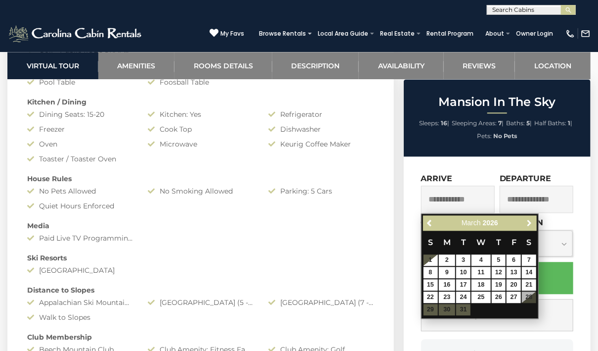
click at [526, 221] on span "Next" at bounding box center [530, 223] width 8 height 8
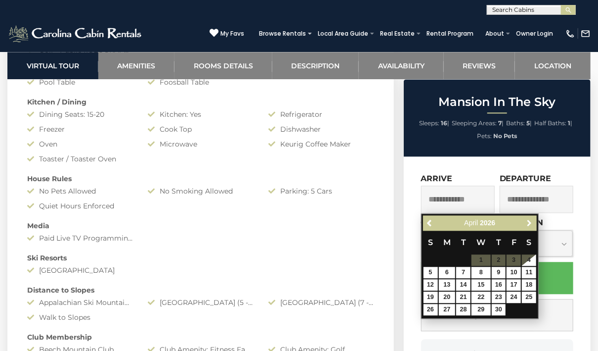
click at [526, 221] on span "Next" at bounding box center [530, 223] width 8 height 8
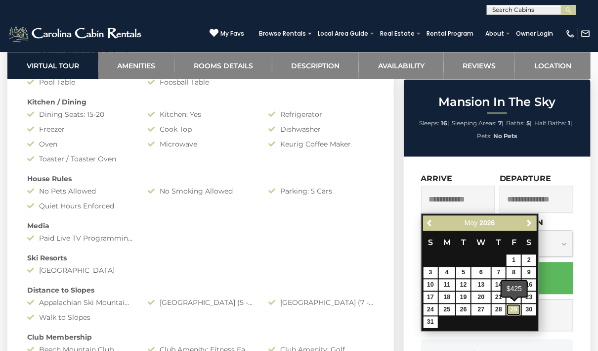
click at [517, 309] on link "29" at bounding box center [514, 309] width 14 height 11
type input "**********"
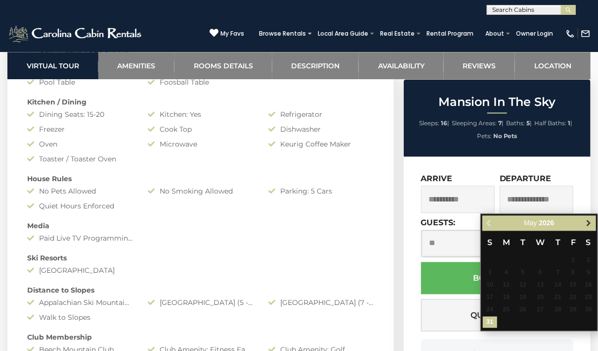
click at [589, 221] on span "Next" at bounding box center [590, 223] width 8 height 8
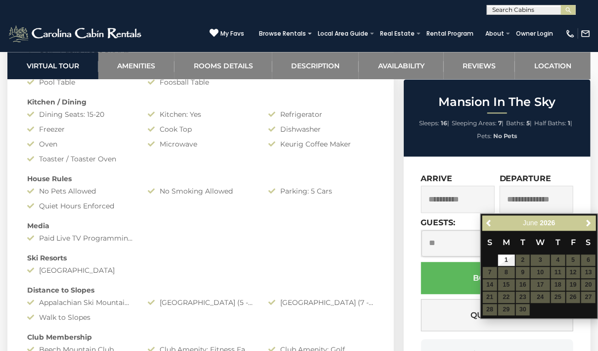
click at [535, 205] on input "text" at bounding box center [537, 198] width 74 height 27
click at [529, 198] on input "text" at bounding box center [537, 198] width 74 height 27
click at [573, 259] on table "S M T W T F S 1 2 3 4 5 6 7 8 9 10 11 12 13 14 15 16 17 18 19 20 21 22 23 24 25…" at bounding box center [540, 272] width 114 height 85
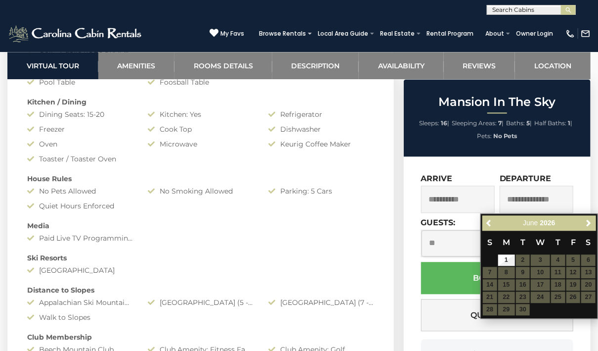
click at [558, 201] on input "text" at bounding box center [537, 198] width 74 height 27
click at [521, 260] on table "S M T W T F S 1 2 3 4 5 6 7 8 9 10 11 12 13 14 15 16 17 18 19 20 21 22 23 24 25…" at bounding box center [540, 272] width 114 height 85
click at [537, 262] on table "S M T W T F S 1 2 3 4 5 6 7 8 9 10 11 12 13 14 15 16 17 18 19 20 21 22 23 24 25…" at bounding box center [540, 272] width 114 height 85
click at [505, 161] on div "**********" at bounding box center [497, 285] width 187 height 258
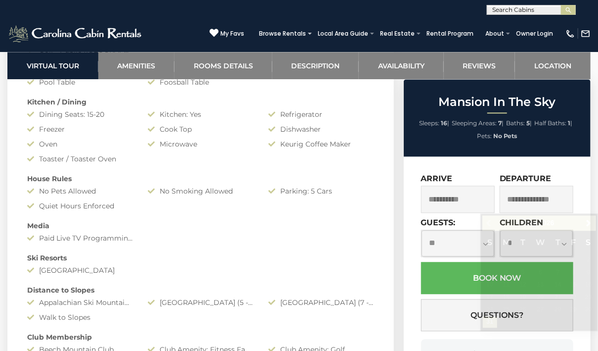
click at [541, 199] on input "text" at bounding box center [537, 198] width 74 height 27
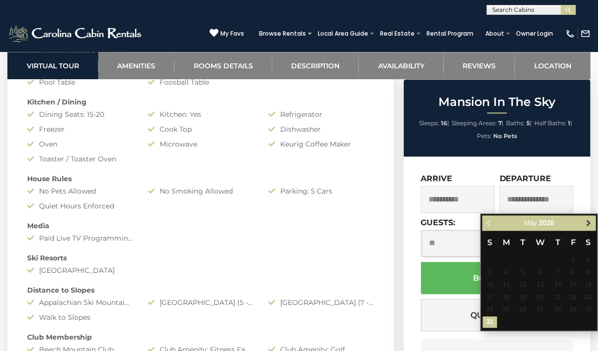
click at [588, 223] on span "Next" at bounding box center [590, 223] width 8 height 8
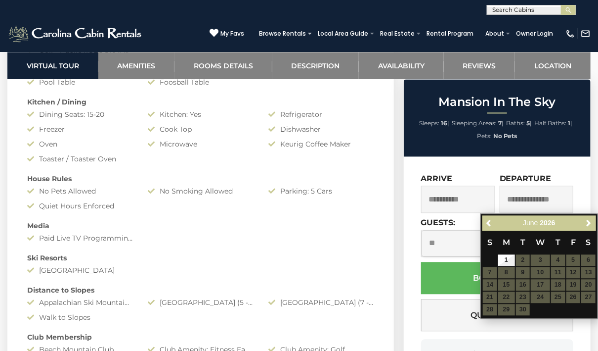
click at [575, 259] on table "S M T W T F S 1 2 3 4 5 6 7 8 9 10 11 12 13 14 15 16 17 18 19 20 21 22 23 24 25…" at bounding box center [540, 272] width 114 height 85
click at [522, 261] on table "S M T W T F S 1 2 3 4 5 6 7 8 9 10 11 12 13 14 15 16 17 18 19 20 21 22 23 24 25…" at bounding box center [540, 272] width 114 height 85
click at [503, 258] on link "1" at bounding box center [506, 259] width 17 height 11
type input "**********"
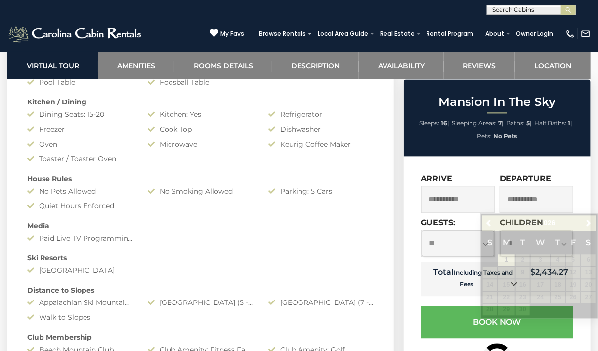
click at [526, 201] on input "**********" at bounding box center [537, 198] width 74 height 27
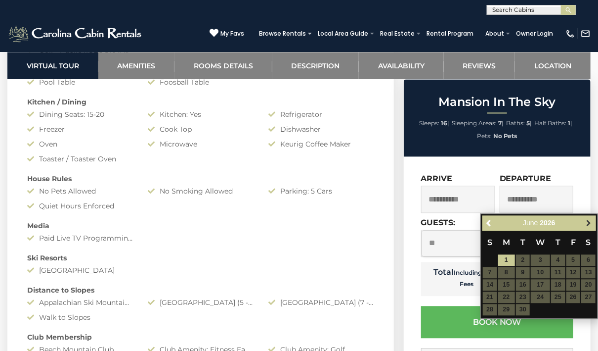
click at [589, 223] on span "Next" at bounding box center [590, 223] width 8 height 8
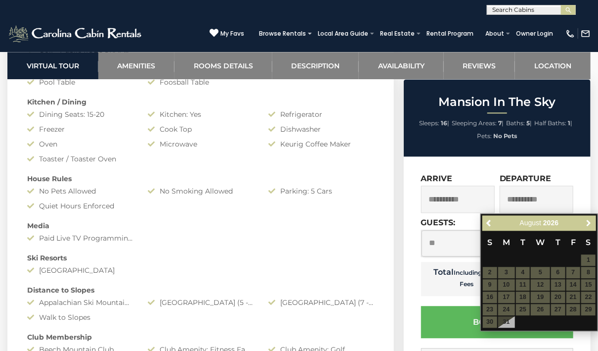
click at [589, 223] on span "Next" at bounding box center [590, 223] width 8 height 8
